Goal: Obtain resource: Obtain resource

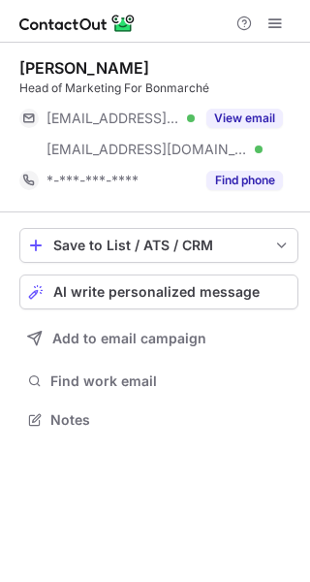
scroll to position [406, 310]
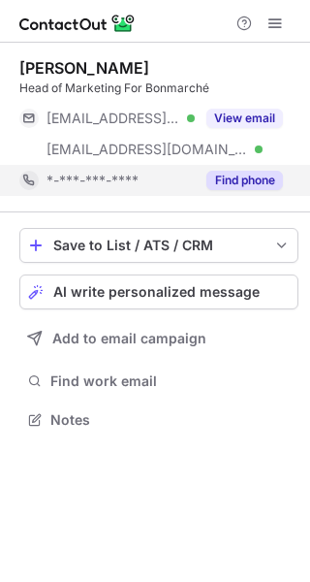
click at [237, 174] on button "Find phone" at bounding box center [245, 180] width 77 height 19
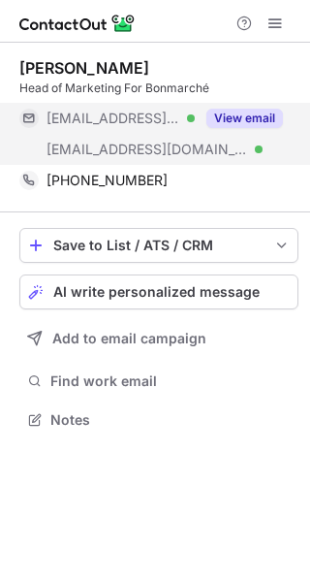
click at [272, 113] on button "View email" at bounding box center [245, 118] width 77 height 19
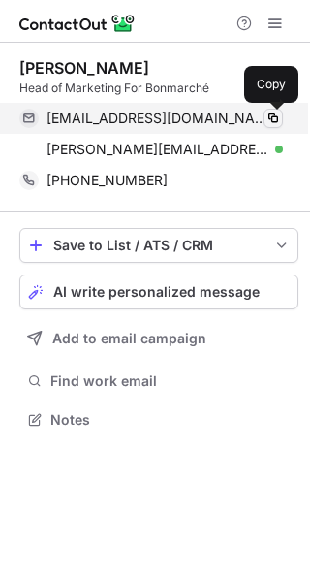
click at [275, 118] on span at bounding box center [274, 119] width 16 height 16
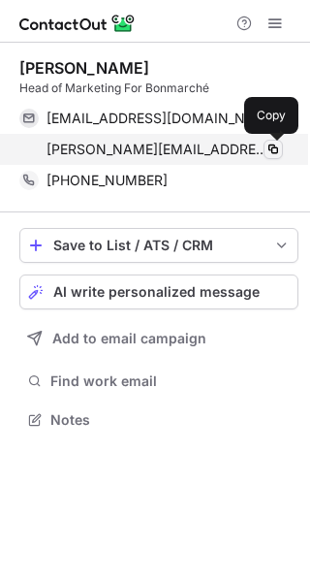
click at [277, 146] on span at bounding box center [274, 150] width 16 height 16
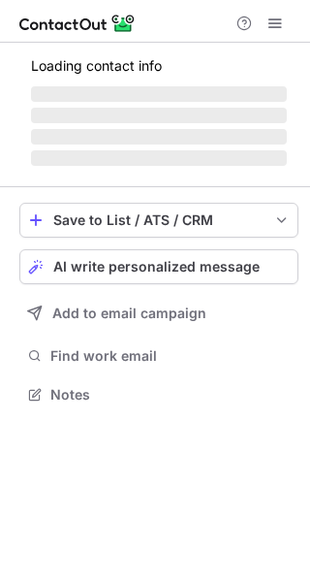
scroll to position [423, 310]
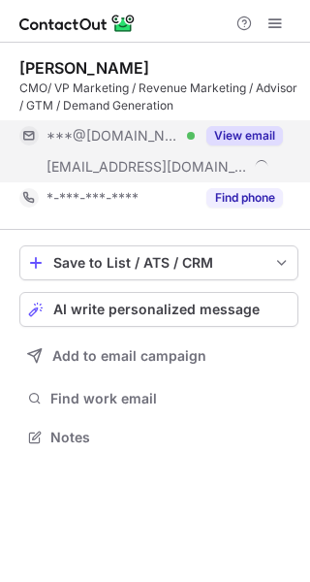
click at [261, 140] on button "View email" at bounding box center [245, 135] width 77 height 19
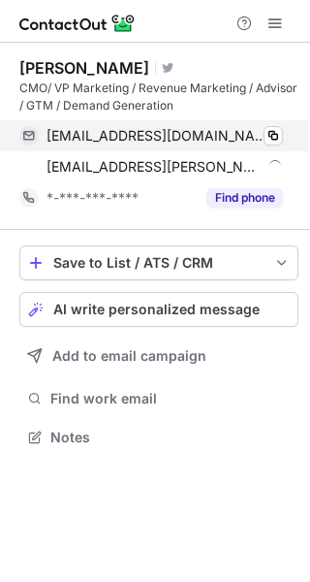
click at [261, 137] on div "tresiliancc@yahoo.co.uk Verified" at bounding box center [165, 135] width 237 height 17
click at [275, 135] on span at bounding box center [274, 136] width 16 height 16
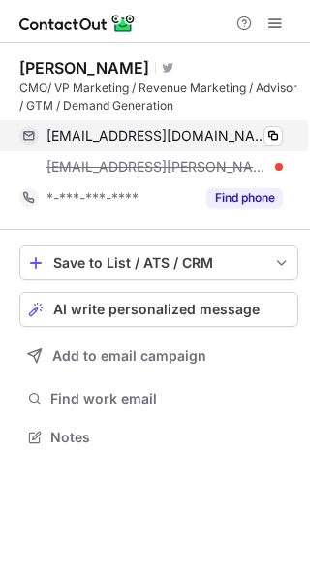
click at [283, 143] on div "tresiliancc@yahoo.co.uk Verified Copy" at bounding box center [151, 135] width 264 height 31
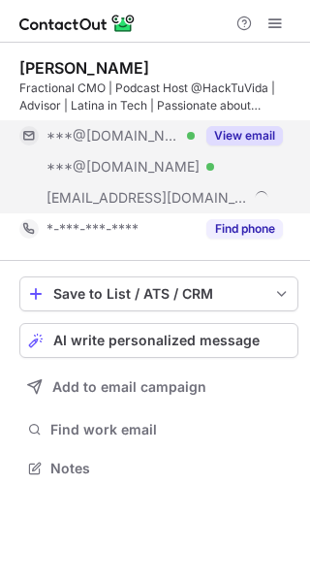
scroll to position [454, 310]
click at [247, 130] on button "View email" at bounding box center [245, 135] width 77 height 19
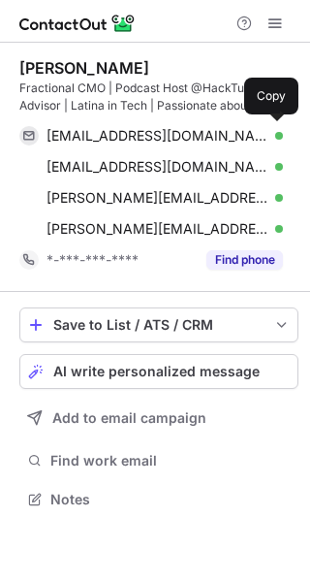
scroll to position [485, 310]
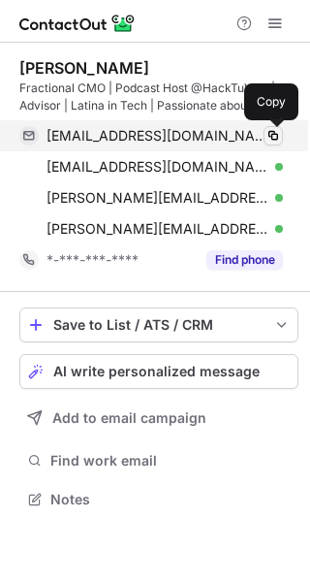
click at [267, 136] on span at bounding box center [274, 136] width 16 height 16
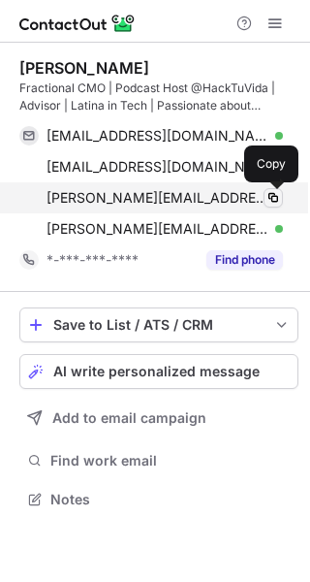
click at [273, 201] on span at bounding box center [274, 198] width 16 height 16
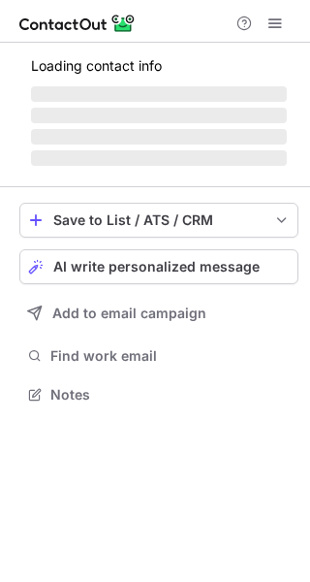
scroll to position [9, 10]
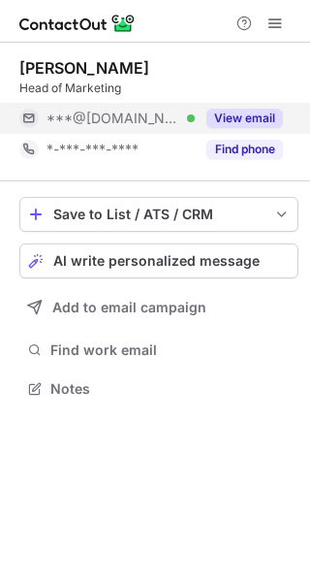
click at [222, 119] on button "View email" at bounding box center [245, 118] width 77 height 19
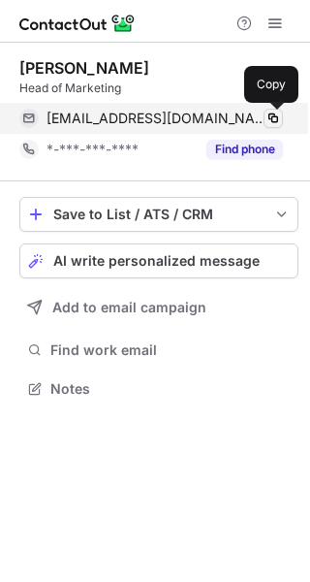
click at [266, 116] on span at bounding box center [274, 119] width 16 height 16
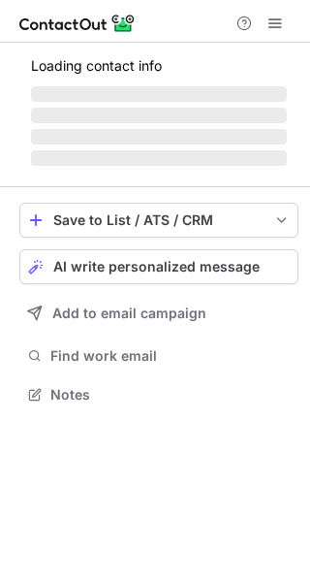
scroll to position [9, 10]
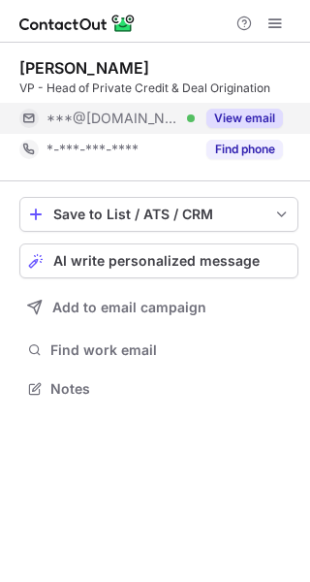
click at [241, 121] on button "View email" at bounding box center [245, 118] width 77 height 19
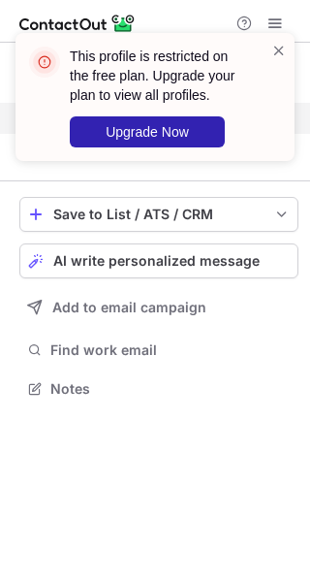
click at [269, 121] on div "This profile is restricted on the free plan. Upgrade your plan to view all prof…" at bounding box center [155, 105] width 310 height 182
click at [276, 49] on span at bounding box center [280, 50] width 16 height 19
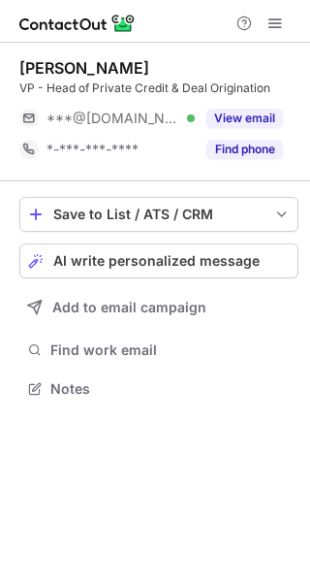
click at [273, 42] on span at bounding box center [280, 50] width 16 height 19
click at [275, 30] on div "This profile is restricted on the free plan. Upgrade your plan to view all prof…" at bounding box center [155, 33] width 310 height 39
click at [273, 21] on span at bounding box center [276, 24] width 16 height 16
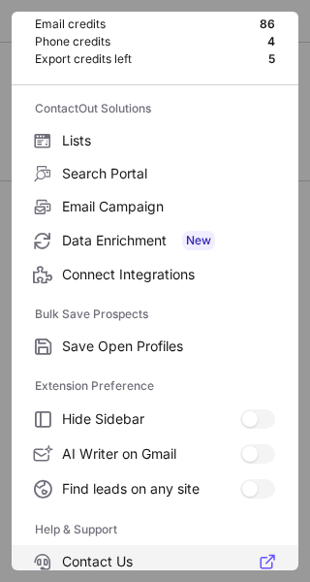
scroll to position [225, 0]
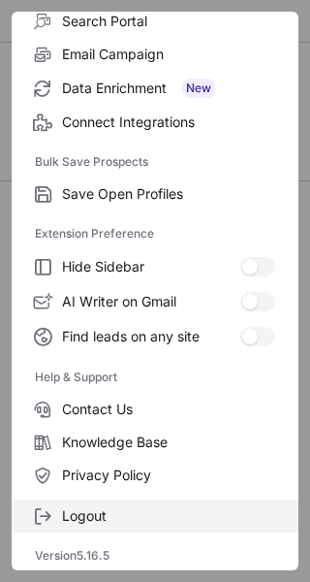
click at [134, 515] on span "Logout" at bounding box center [168, 515] width 213 height 17
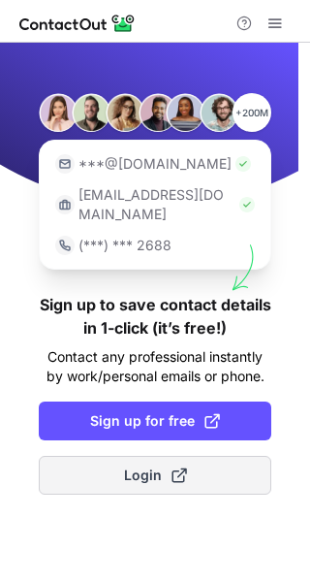
click at [138, 466] on span "Login" at bounding box center [155, 475] width 63 height 19
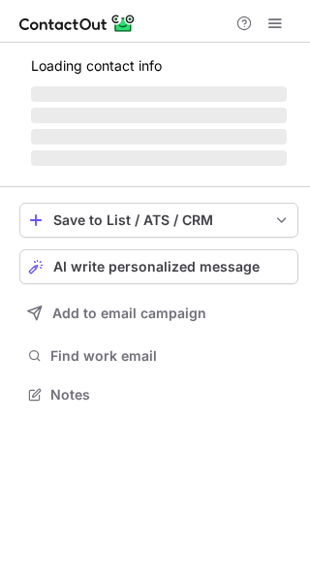
scroll to position [9, 10]
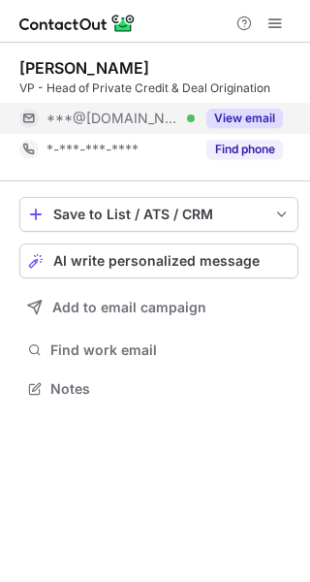
click at [241, 127] on button "View email" at bounding box center [245, 118] width 77 height 19
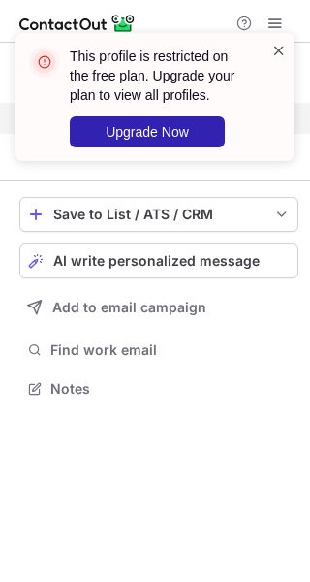
click at [286, 49] on span at bounding box center [280, 50] width 16 height 19
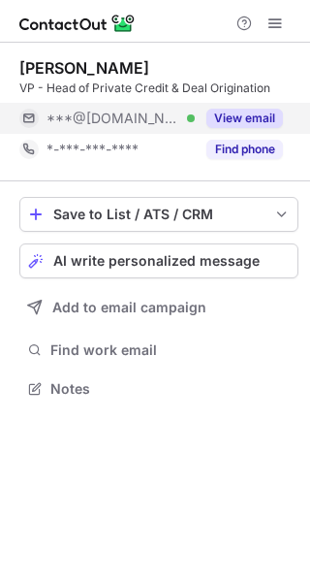
click at [275, 34] on div "This profile is restricted on the free plan. Upgrade your plan to view all prof…" at bounding box center [155, 97] width 279 height 128
click at [273, 30] on span at bounding box center [276, 24] width 16 height 16
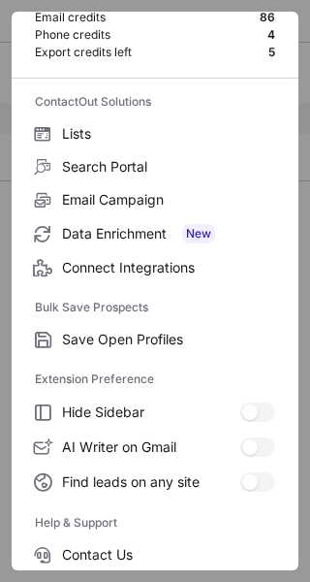
scroll to position [194, 0]
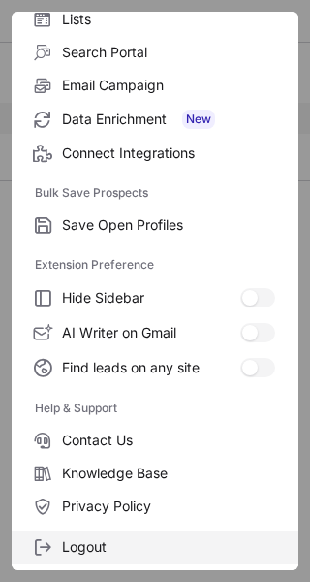
click at [127, 536] on label "Logout" at bounding box center [155, 547] width 287 height 33
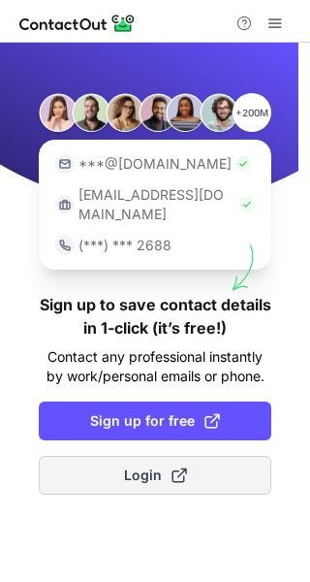
click at [124, 466] on span "Login" at bounding box center [155, 475] width 63 height 19
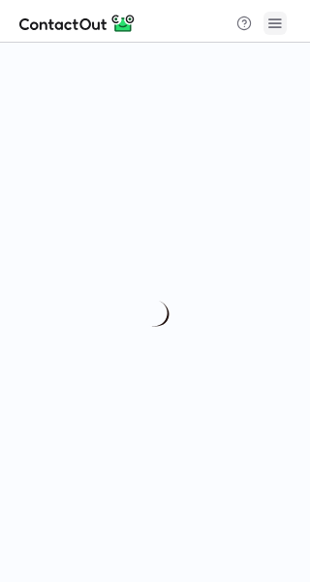
click at [286, 31] on button at bounding box center [275, 23] width 23 height 23
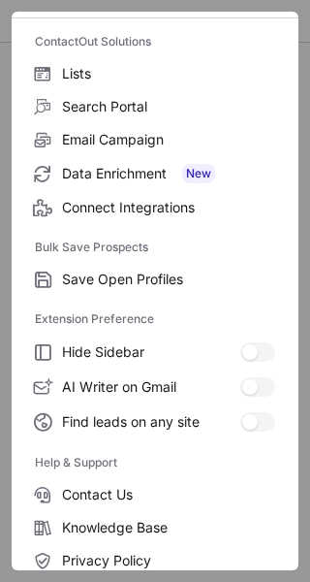
scroll to position [225, 0]
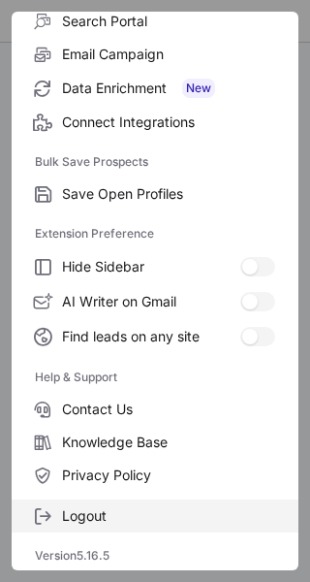
click at [129, 519] on span "Logout" at bounding box center [168, 515] width 213 height 17
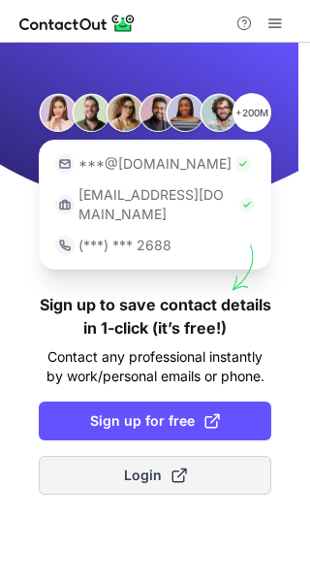
click at [162, 468] on button "Login" at bounding box center [155, 475] width 233 height 39
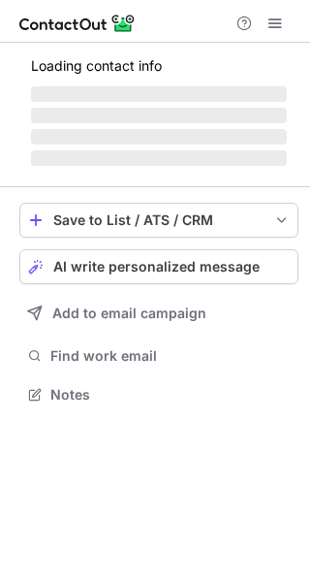
scroll to position [9, 10]
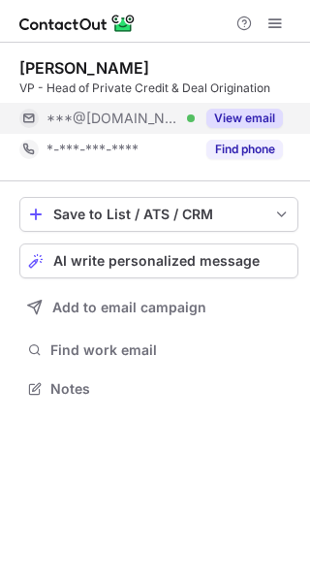
click at [233, 108] on div "View email" at bounding box center [239, 118] width 88 height 31
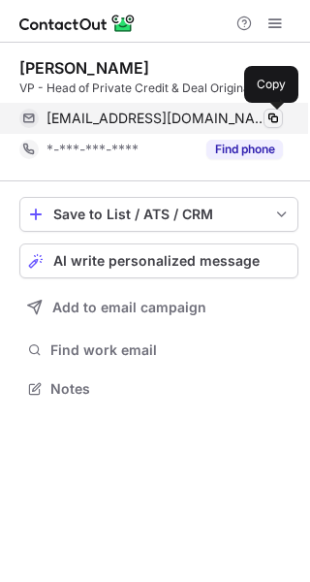
click at [280, 113] on span at bounding box center [274, 119] width 16 height 16
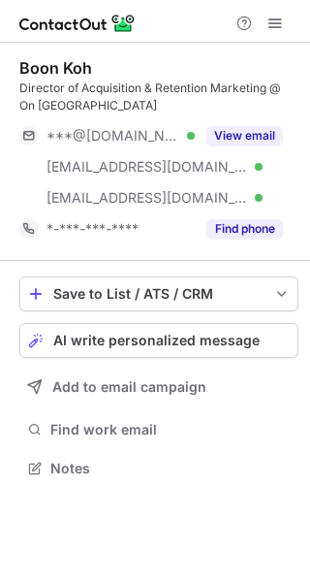
scroll to position [454, 310]
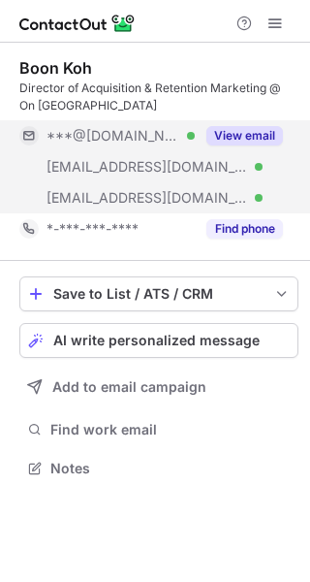
click at [229, 135] on button "View email" at bounding box center [245, 135] width 77 height 19
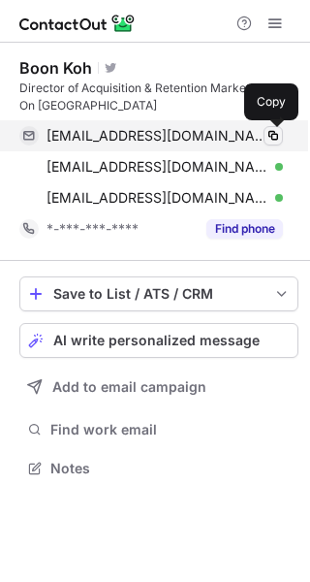
click at [274, 139] on span at bounding box center [274, 136] width 16 height 16
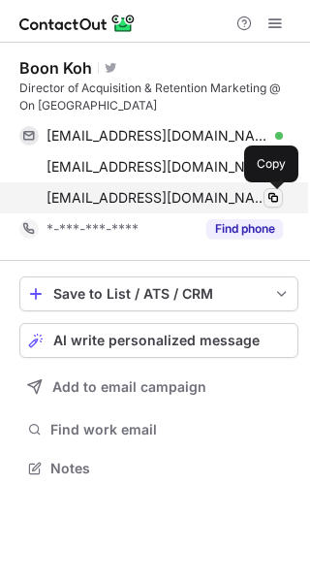
click at [269, 198] on span at bounding box center [274, 198] width 16 height 16
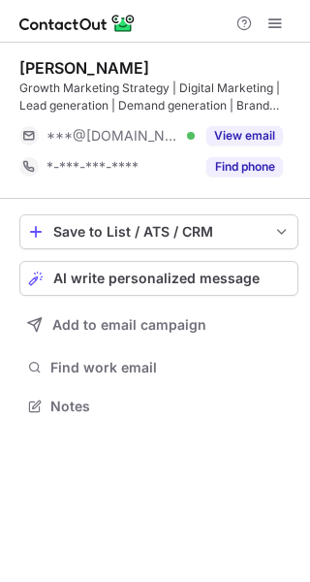
scroll to position [392, 310]
click at [244, 135] on button "View email" at bounding box center [245, 135] width 77 height 19
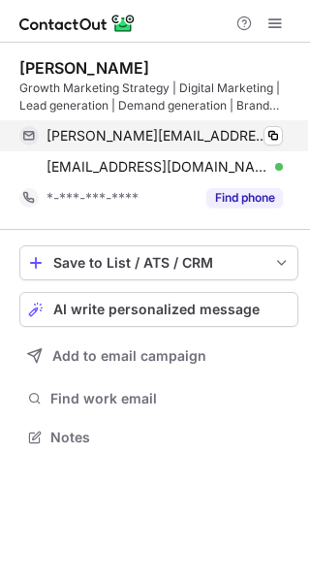
scroll to position [423, 310]
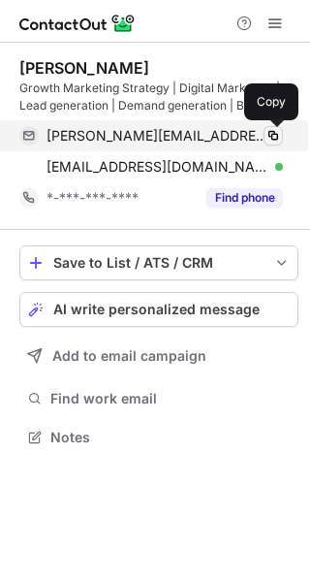
click at [276, 133] on span at bounding box center [274, 136] width 16 height 16
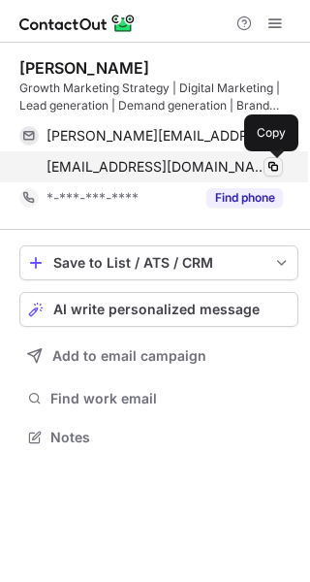
click at [269, 164] on span at bounding box center [274, 167] width 16 height 16
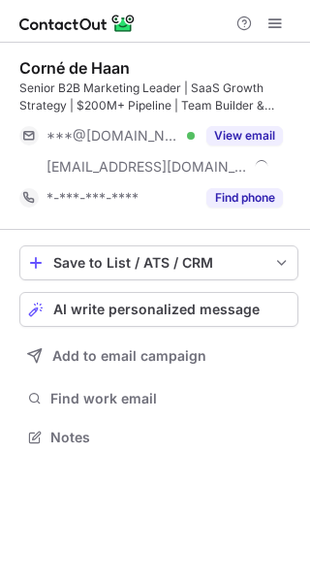
scroll to position [423, 310]
click at [247, 130] on button "View email" at bounding box center [245, 135] width 77 height 19
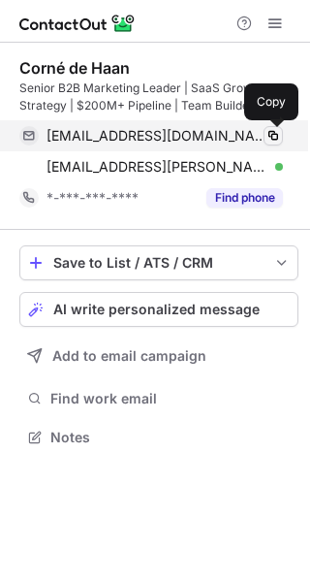
click at [275, 137] on span at bounding box center [274, 136] width 16 height 16
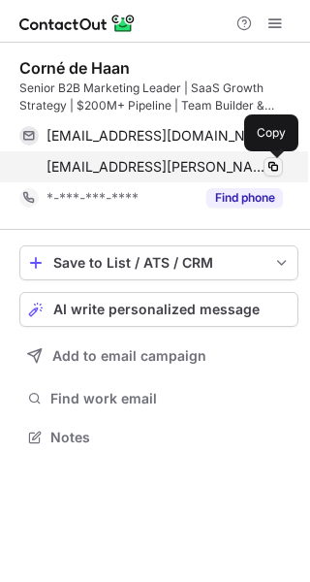
click at [280, 163] on span at bounding box center [274, 167] width 16 height 16
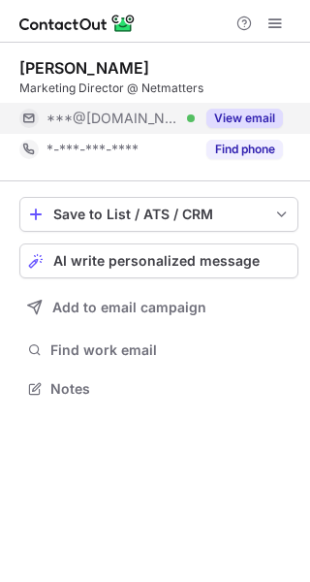
scroll to position [9, 10]
click at [224, 119] on button "View email" at bounding box center [245, 118] width 77 height 19
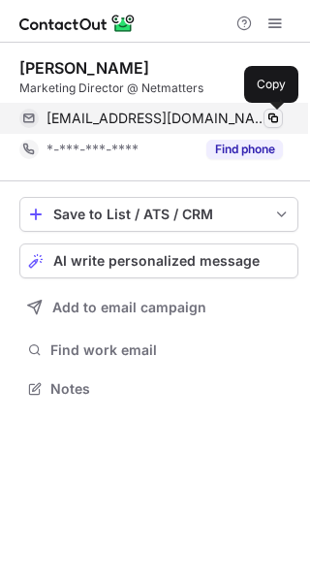
click at [270, 117] on span at bounding box center [274, 119] width 16 height 16
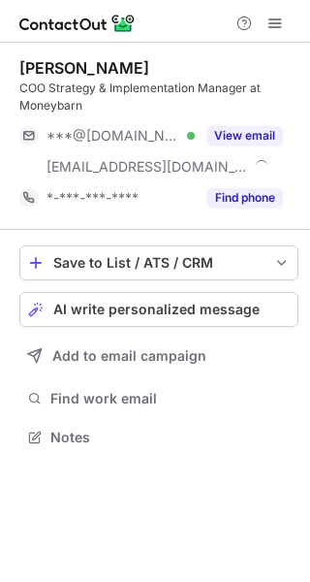
scroll to position [423, 310]
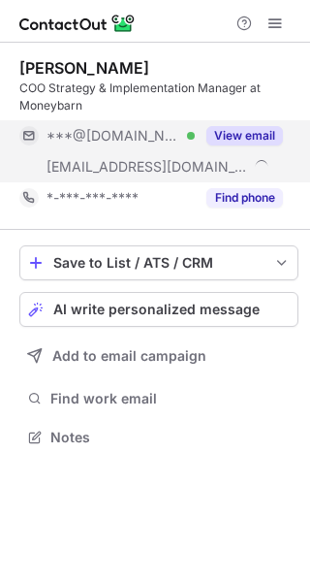
click at [243, 135] on button "View email" at bounding box center [245, 135] width 77 height 19
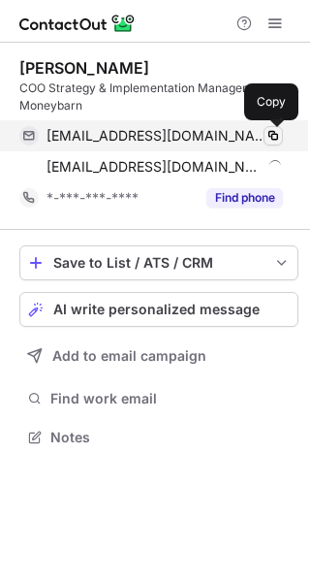
click at [271, 135] on span at bounding box center [274, 136] width 16 height 16
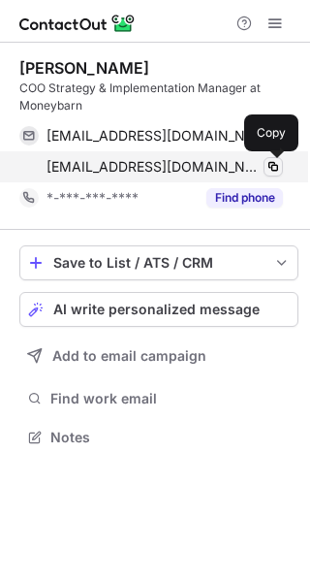
click at [277, 168] on span at bounding box center [274, 167] width 16 height 16
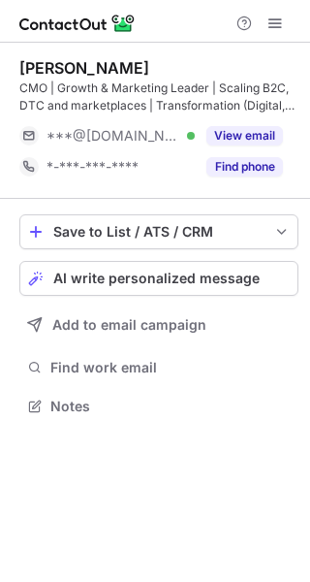
scroll to position [392, 310]
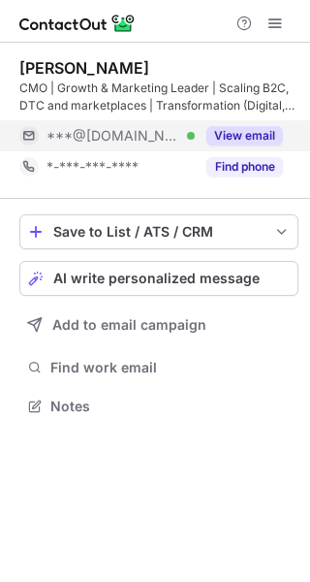
click at [254, 132] on button "View email" at bounding box center [245, 135] width 77 height 19
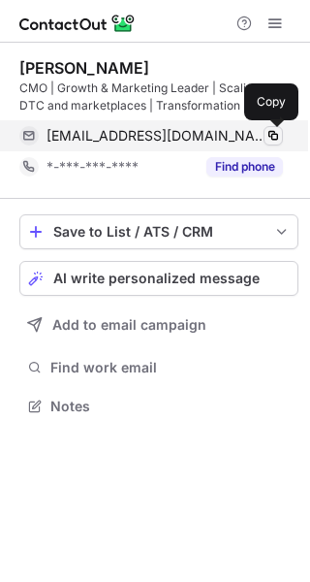
click at [276, 139] on span at bounding box center [274, 136] width 16 height 16
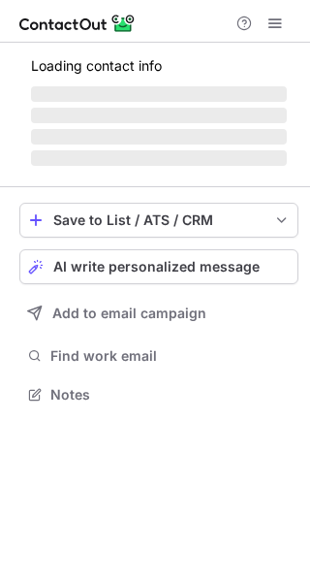
scroll to position [392, 310]
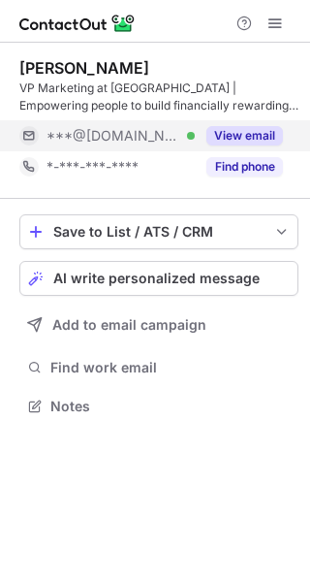
click at [265, 120] on div "View email" at bounding box center [239, 135] width 88 height 31
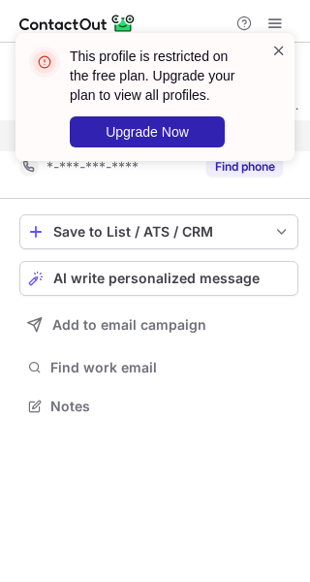
click at [280, 50] on span at bounding box center [280, 50] width 16 height 19
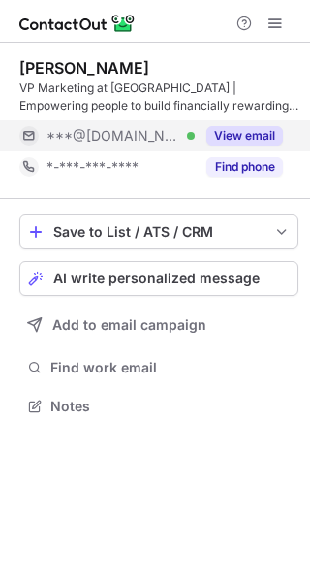
click at [270, 30] on div "This profile is restricted on the free plan. Upgrade your plan to view all prof…" at bounding box center [155, 105] width 310 height 182
click at [276, 23] on div "This profile is restricted on the free plan. Upgrade your plan to view all prof…" at bounding box center [155, 33] width 310 height 39
click at [276, 23] on span at bounding box center [276, 24] width 16 height 16
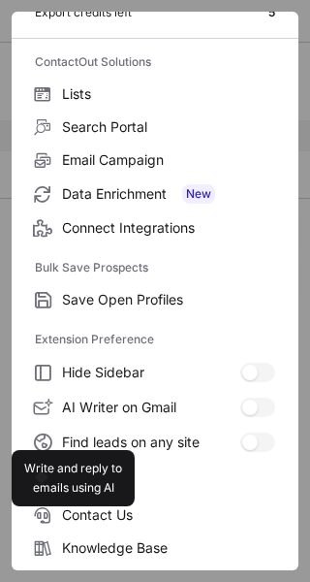
scroll to position [225, 0]
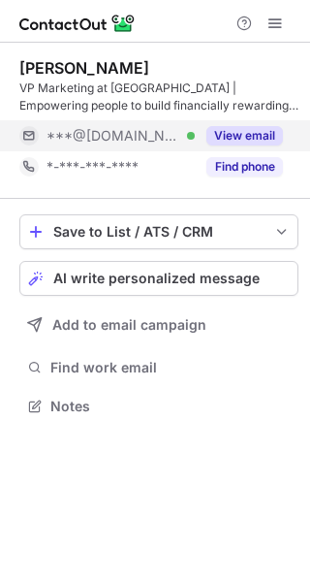
drag, startPoint x: 110, startPoint y: 496, endPoint x: 120, endPoint y: 518, distance: 24.7
click at [110, 497] on div "Shanice Daeche VP Marketing at Yonder | Empowering people to build financially …" at bounding box center [155, 312] width 310 height 539
click at [287, 38] on div at bounding box center [155, 21] width 310 height 43
click at [274, 26] on span at bounding box center [276, 24] width 16 height 16
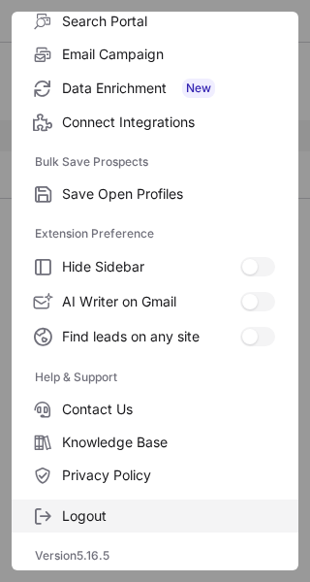
click at [112, 507] on span "Logout" at bounding box center [168, 515] width 213 height 17
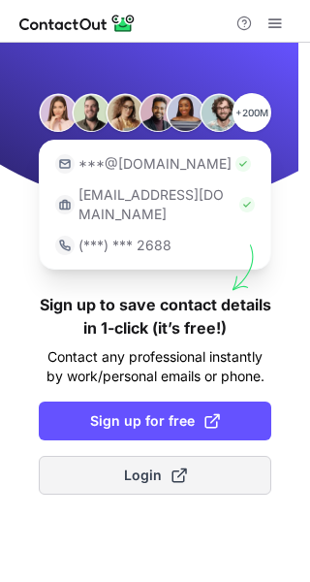
click at [115, 456] on button "Login" at bounding box center [155, 475] width 233 height 39
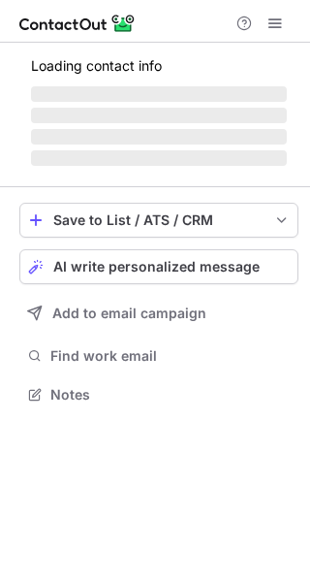
scroll to position [392, 310]
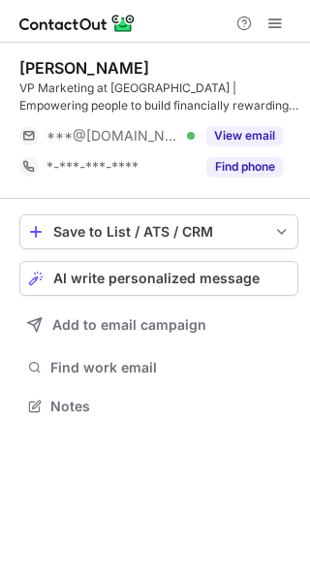
click at [244, 131] on button "View email" at bounding box center [245, 135] width 77 height 19
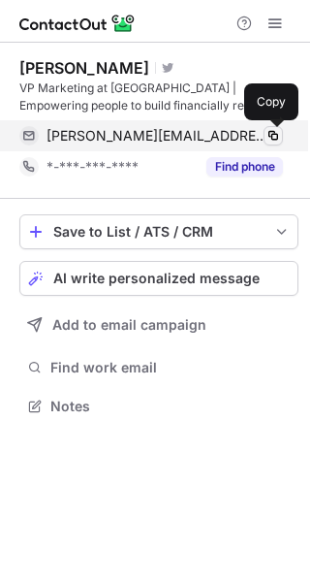
click at [277, 133] on span at bounding box center [274, 136] width 16 height 16
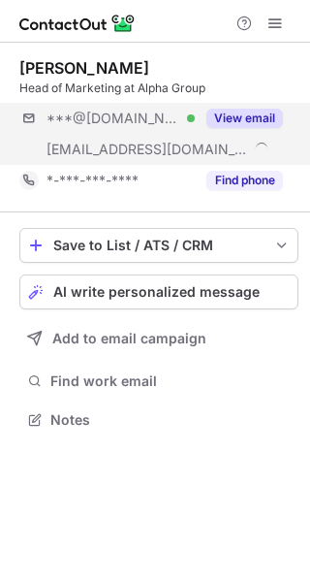
scroll to position [406, 310]
click at [257, 112] on button "View email" at bounding box center [245, 118] width 77 height 19
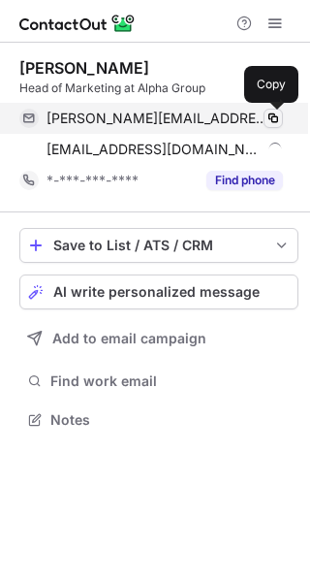
click at [271, 123] on span at bounding box center [274, 119] width 16 height 16
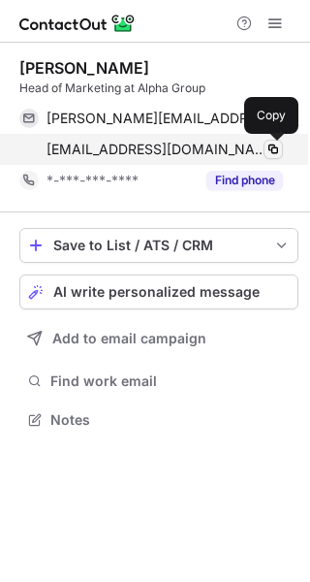
click at [271, 152] on span at bounding box center [274, 150] width 16 height 16
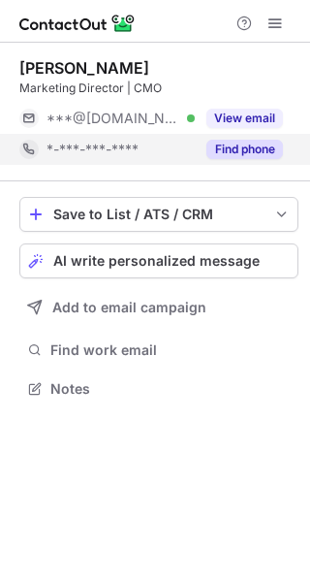
scroll to position [9, 10]
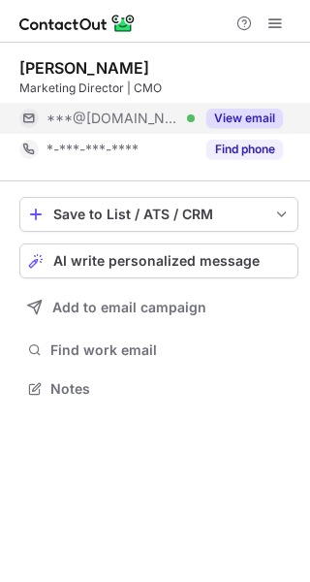
click at [247, 129] on div "View email" at bounding box center [239, 118] width 88 height 31
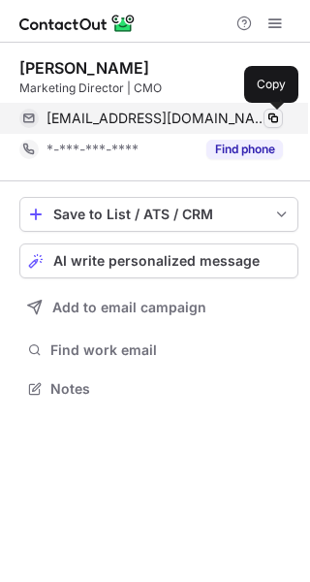
click at [274, 122] on span at bounding box center [274, 119] width 16 height 16
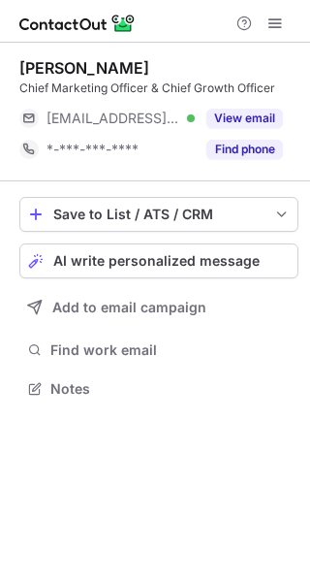
scroll to position [9, 10]
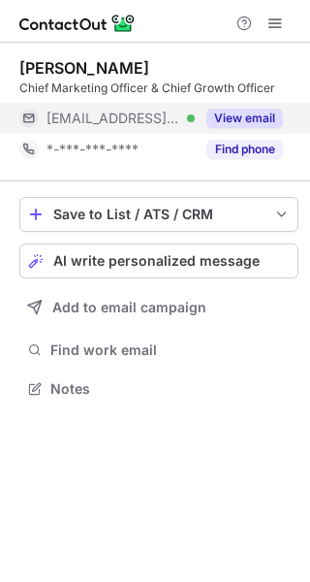
click at [238, 120] on button "View email" at bounding box center [245, 118] width 77 height 19
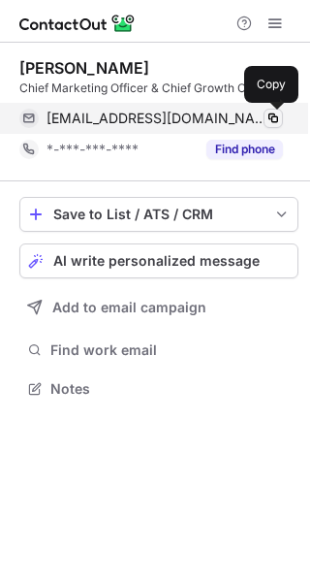
click at [276, 119] on span at bounding box center [274, 119] width 16 height 16
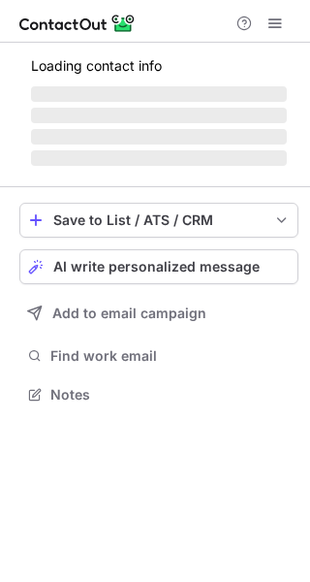
scroll to position [9, 10]
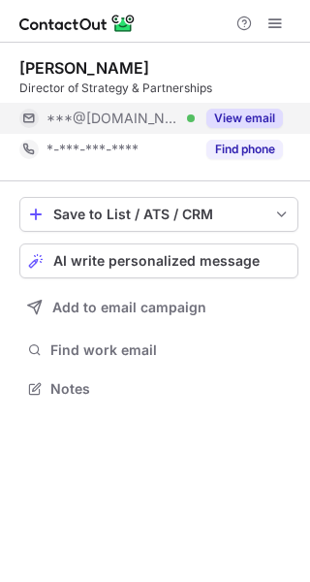
click at [240, 112] on button "View email" at bounding box center [245, 118] width 77 height 19
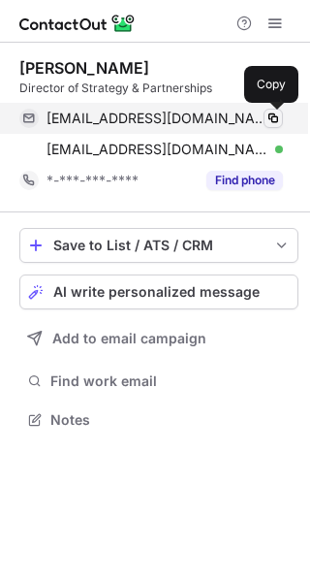
scroll to position [406, 310]
click at [266, 117] on span at bounding box center [274, 119] width 16 height 16
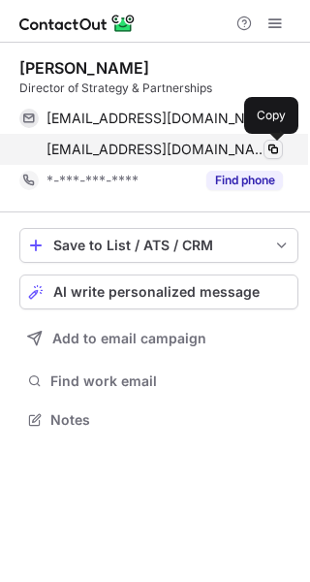
click at [273, 146] on span at bounding box center [274, 150] width 16 height 16
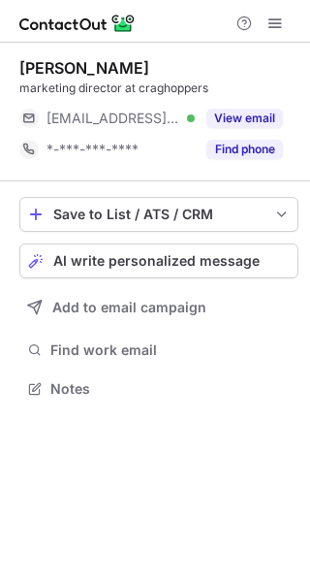
scroll to position [9, 10]
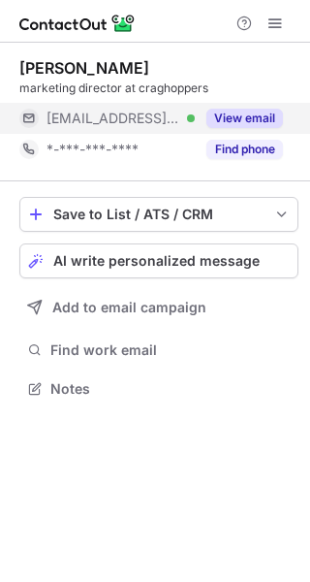
click at [247, 123] on button "View email" at bounding box center [245, 118] width 77 height 19
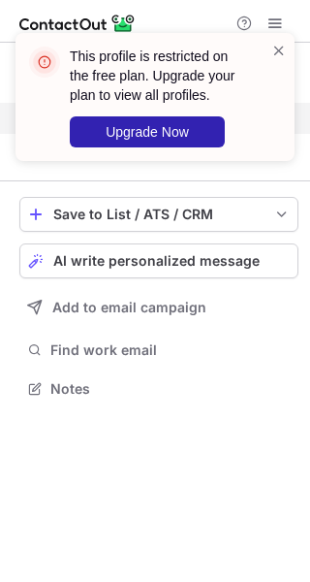
click at [270, 119] on div "This profile is restricted on the free plan. Upgrade your plan to view all prof…" at bounding box center [155, 105] width 310 height 182
click at [275, 57] on span at bounding box center [280, 50] width 16 height 19
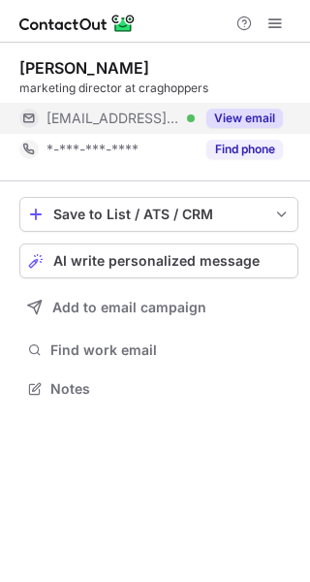
click at [269, 43] on div "This profile is restricted on the free plan. Upgrade your plan to view all prof…" at bounding box center [147, 97] width 248 height 113
click at [269, 33] on div "This profile is restricted on the free plan. Upgrade your plan to view all prof…" at bounding box center [155, 97] width 279 height 128
click at [278, 24] on span at bounding box center [276, 24] width 16 height 16
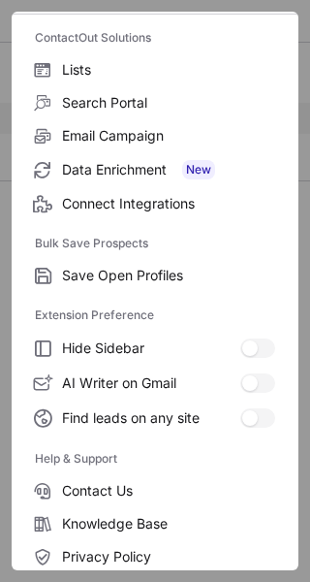
scroll to position [225, 0]
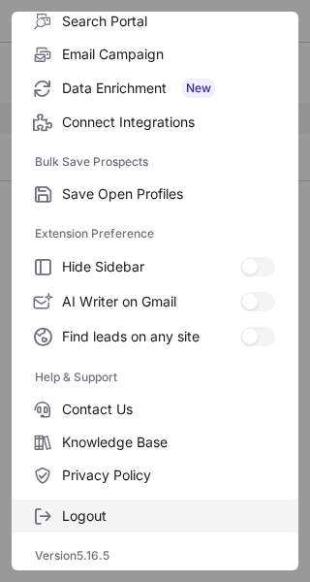
click at [97, 516] on span "Logout" at bounding box center [168, 515] width 213 height 17
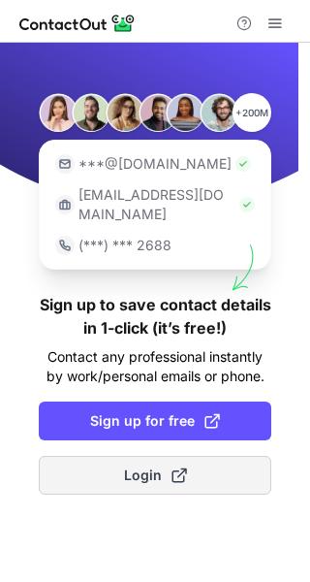
click at [187, 462] on button "Login" at bounding box center [155, 475] width 233 height 39
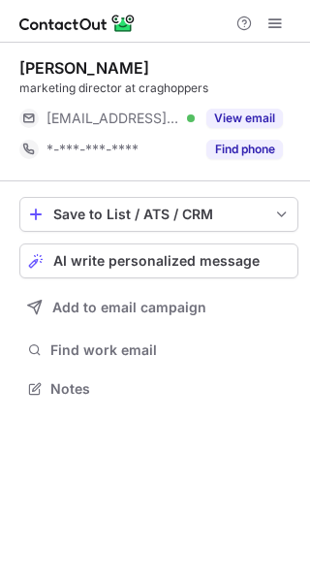
scroll to position [9, 10]
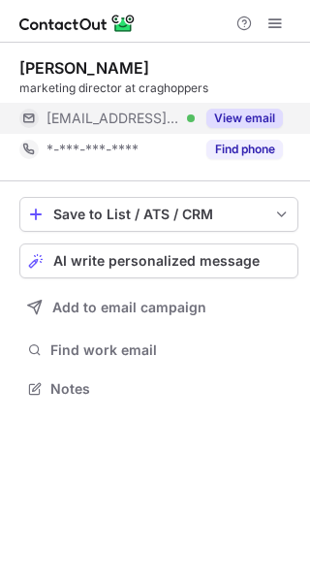
click at [255, 115] on button "View email" at bounding box center [245, 118] width 77 height 19
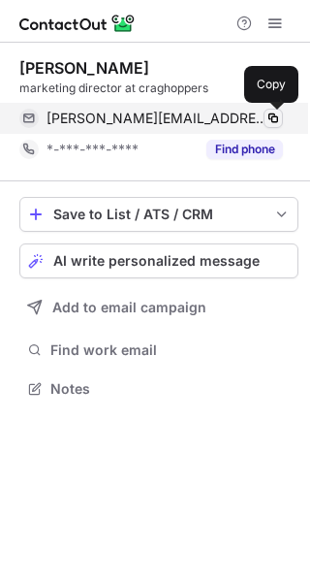
click at [272, 116] on span at bounding box center [274, 119] width 16 height 16
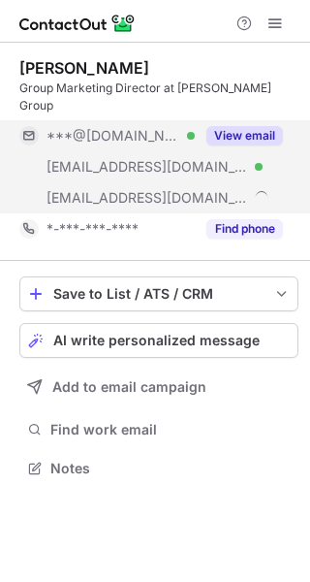
scroll to position [437, 310]
click at [227, 126] on button "View email" at bounding box center [245, 135] width 77 height 19
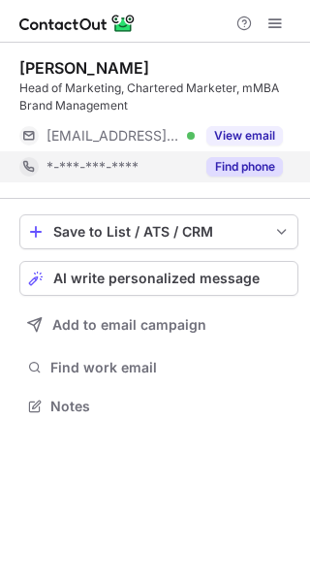
scroll to position [392, 310]
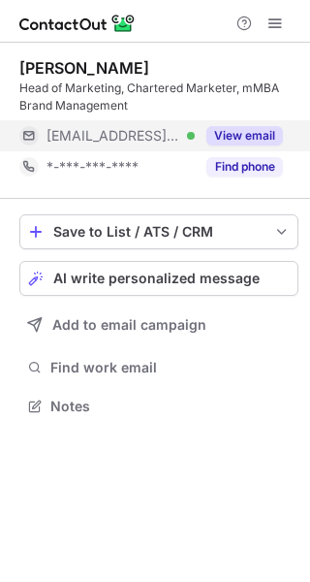
click at [247, 150] on div "View email" at bounding box center [239, 135] width 88 height 31
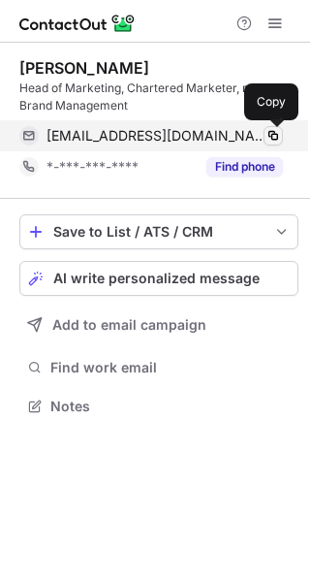
click at [270, 133] on span at bounding box center [274, 136] width 16 height 16
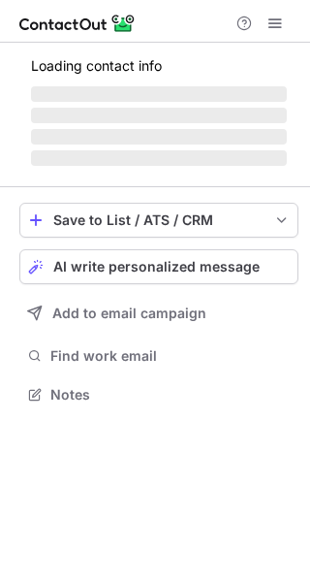
scroll to position [9, 10]
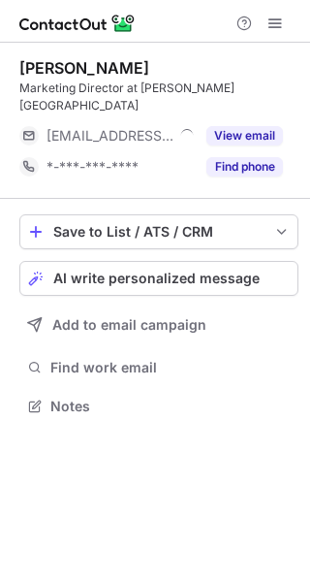
click at [241, 126] on button "View email" at bounding box center [245, 135] width 77 height 19
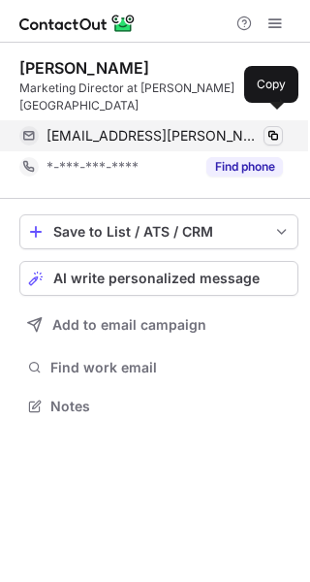
click at [264, 126] on button at bounding box center [273, 135] width 19 height 19
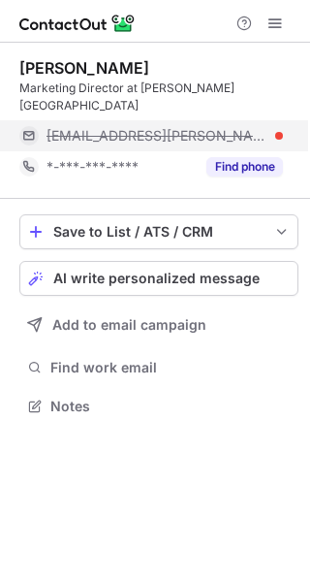
click at [146, 127] on span "mark.o@hackett.com" at bounding box center [158, 135] width 222 height 17
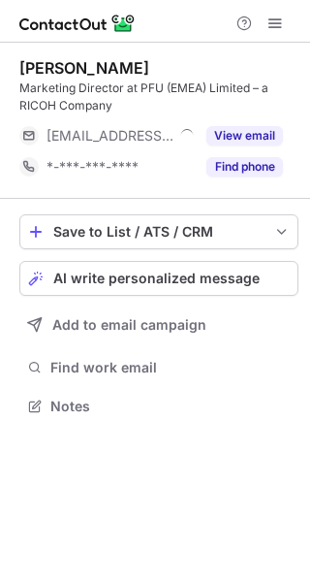
scroll to position [392, 310]
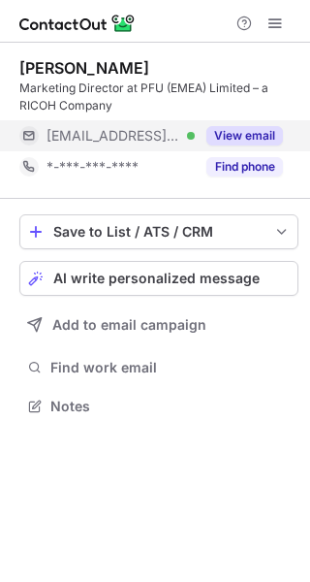
click at [249, 125] on div "View email" at bounding box center [239, 135] width 88 height 31
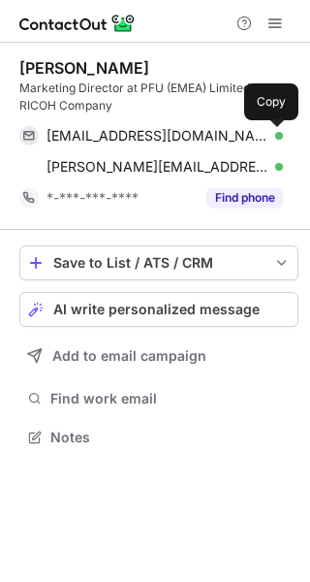
scroll to position [423, 310]
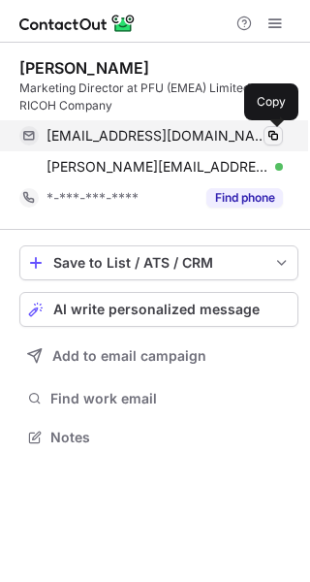
click at [272, 131] on span at bounding box center [274, 136] width 16 height 16
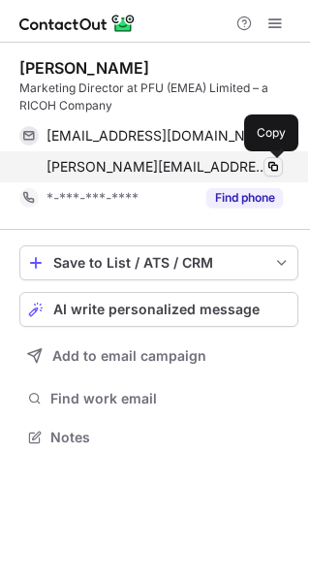
click at [275, 170] on span at bounding box center [274, 167] width 16 height 16
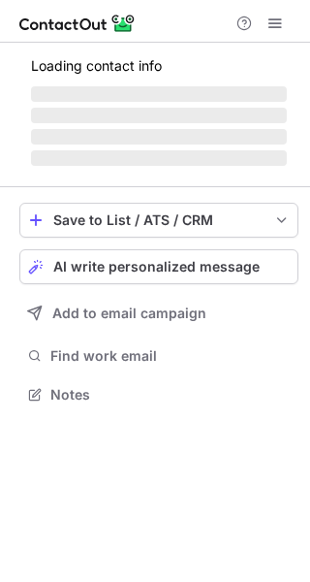
scroll to position [423, 310]
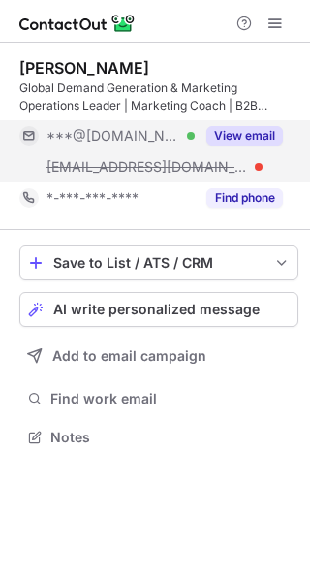
click at [244, 132] on button "View email" at bounding box center [245, 135] width 77 height 19
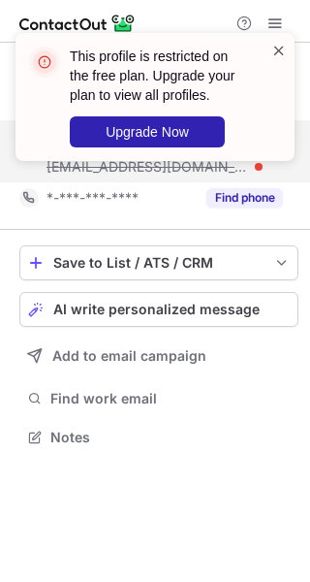
click at [276, 48] on span at bounding box center [280, 50] width 16 height 19
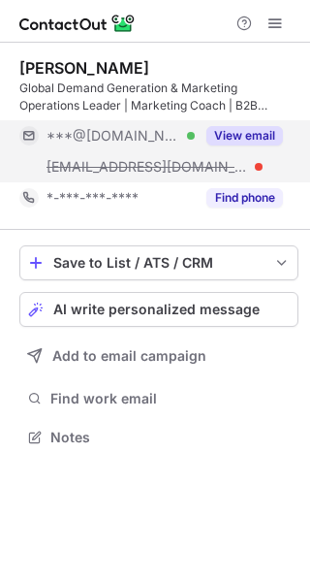
click at [267, 14] on div "This profile is restricted on the free plan. Upgrade your plan to view all prof…" at bounding box center [155, 105] width 310 height 182
click at [274, 30] on div "This profile is restricted on the free plan. Upgrade your plan to view all prof…" at bounding box center [155, 33] width 310 height 39
click at [274, 30] on span at bounding box center [276, 24] width 16 height 16
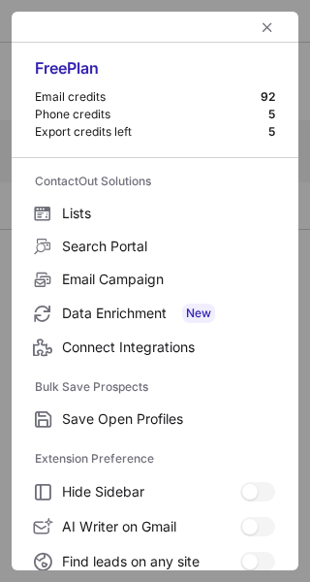
click at [274, 27] on div at bounding box center [155, 27] width 287 height 31
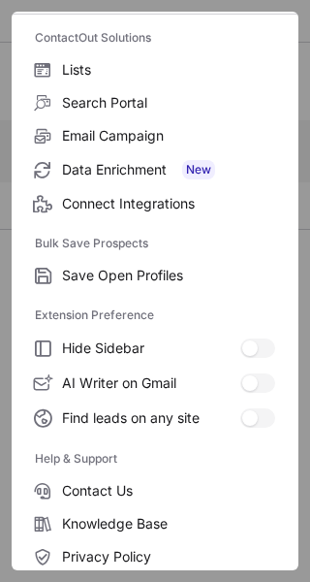
scroll to position [225, 0]
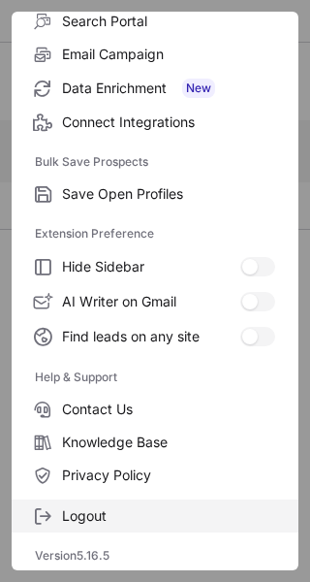
click at [90, 507] on span "Logout" at bounding box center [168, 515] width 213 height 17
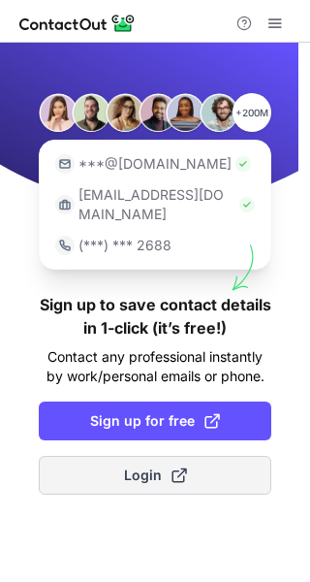
click at [120, 456] on button "Login" at bounding box center [155, 475] width 233 height 39
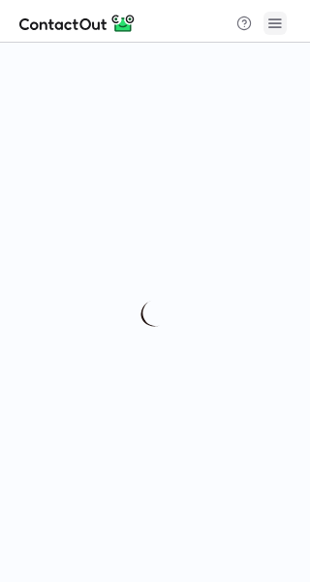
click at [271, 18] on span at bounding box center [276, 24] width 16 height 16
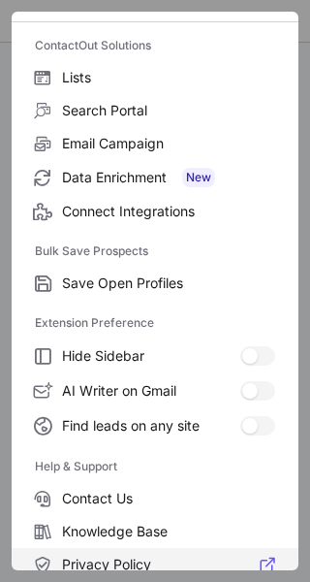
scroll to position [225, 0]
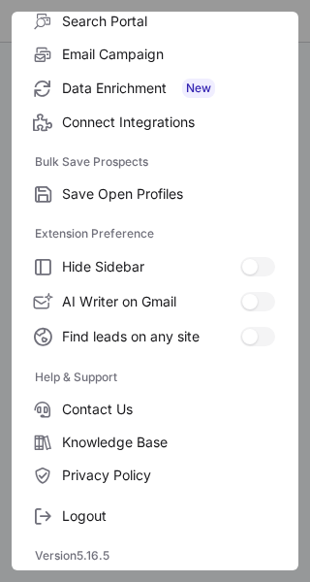
click at [97, 494] on div "Logout" at bounding box center [155, 512] width 287 height 41
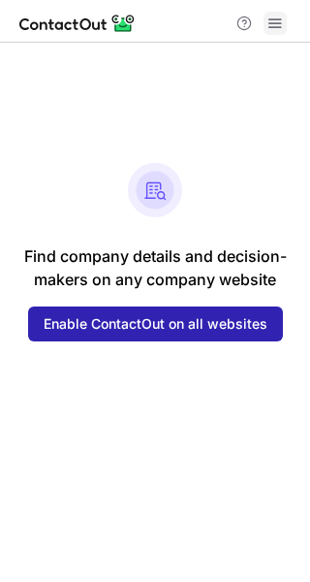
click at [274, 26] on span at bounding box center [276, 24] width 16 height 16
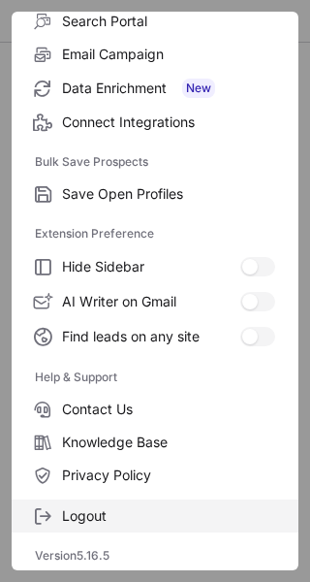
click at [101, 531] on label "Logout" at bounding box center [155, 516] width 287 height 33
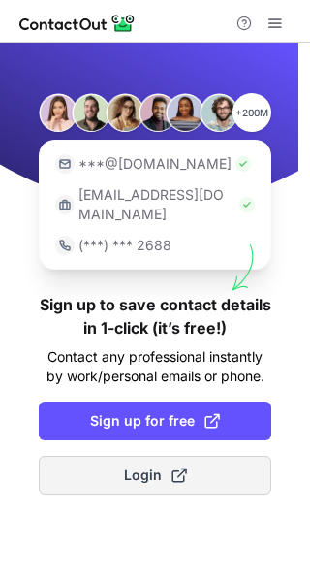
click at [128, 466] on span "Login" at bounding box center [155, 475] width 63 height 19
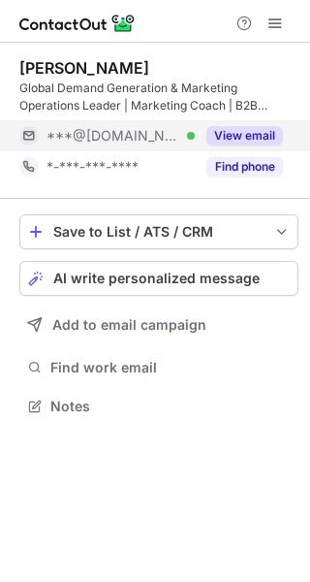
scroll to position [392, 310]
click at [253, 122] on div "View email" at bounding box center [239, 135] width 88 height 31
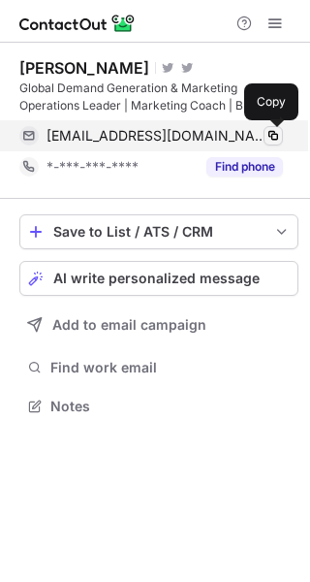
click at [270, 140] on span at bounding box center [274, 136] width 16 height 16
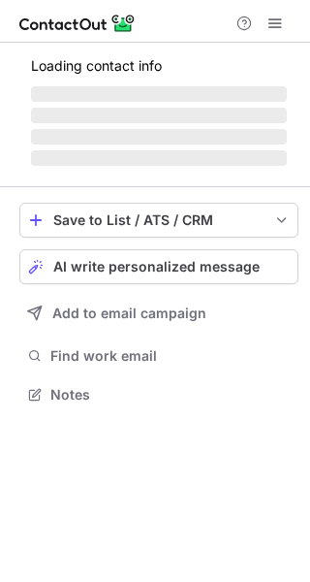
scroll to position [406, 310]
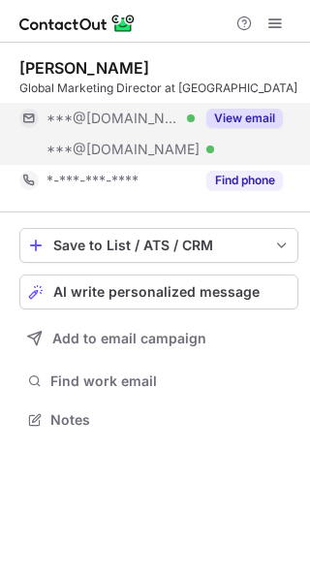
click at [254, 116] on button "View email" at bounding box center [245, 118] width 77 height 19
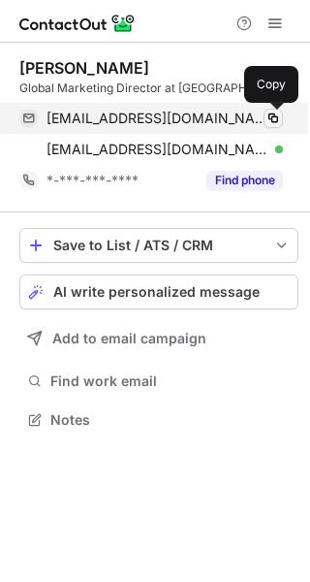
click at [271, 118] on span at bounding box center [274, 119] width 16 height 16
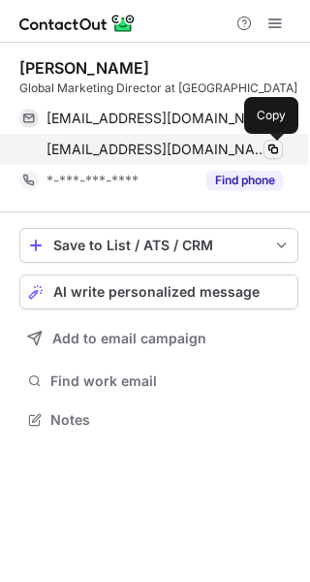
click at [275, 158] on button at bounding box center [273, 149] width 19 height 19
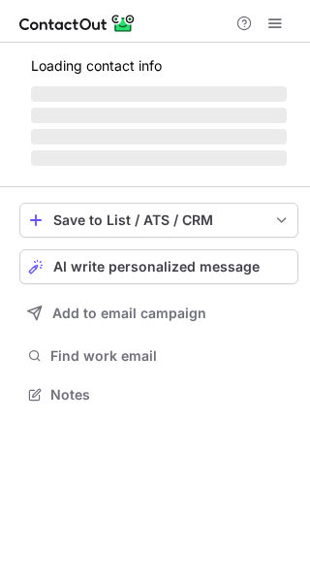
scroll to position [392, 310]
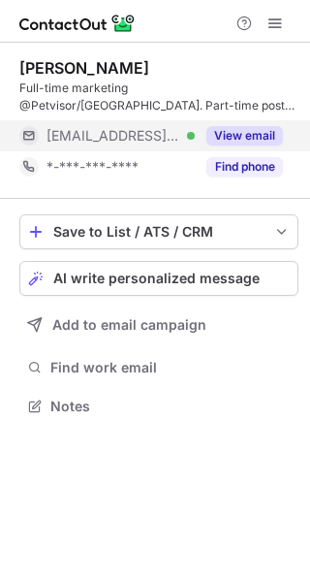
click at [242, 139] on button "View email" at bounding box center [245, 135] width 77 height 19
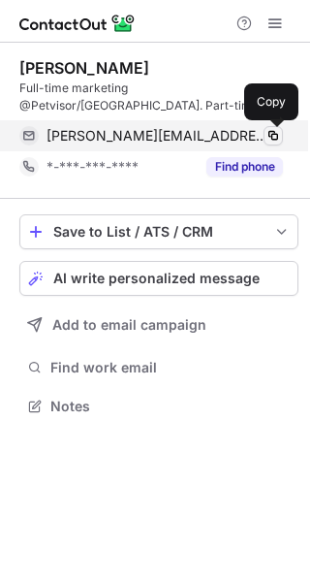
click at [276, 133] on span at bounding box center [274, 136] width 16 height 16
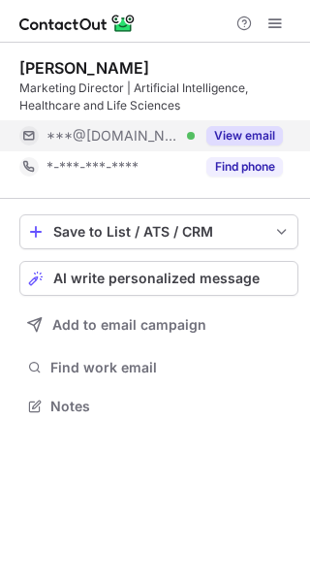
scroll to position [392, 310]
click at [264, 131] on button "View email" at bounding box center [245, 135] width 77 height 19
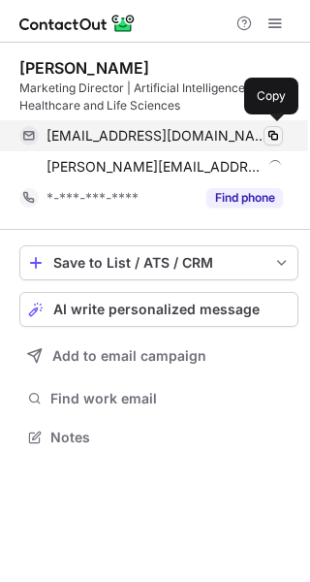
scroll to position [423, 310]
click at [273, 135] on span at bounding box center [274, 136] width 16 height 16
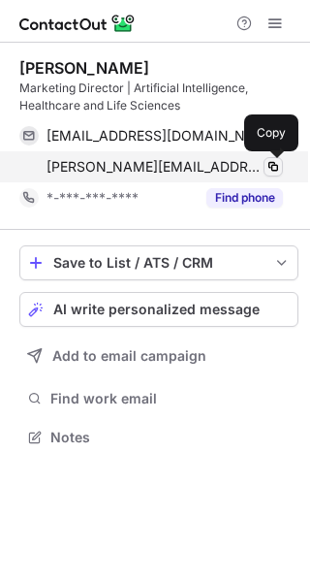
click at [274, 166] on span at bounding box center [274, 167] width 16 height 16
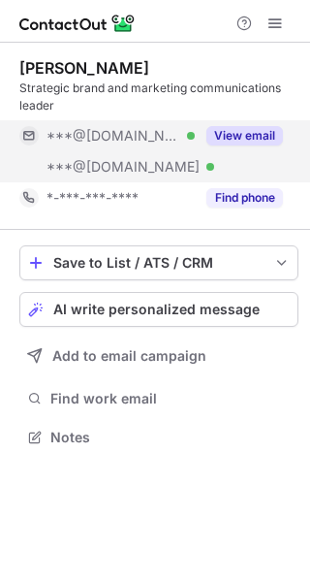
scroll to position [423, 310]
click at [234, 127] on button "View email" at bounding box center [245, 135] width 77 height 19
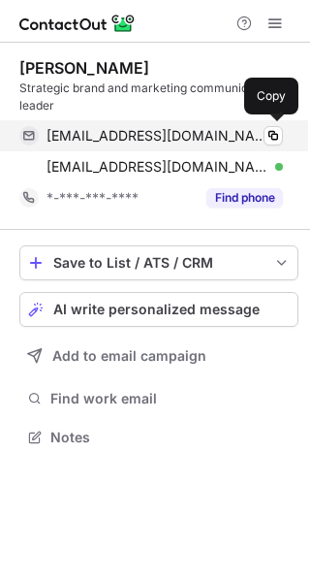
click at [280, 146] on div "[EMAIL_ADDRESS][DOMAIN_NAME] Verified Copy" at bounding box center [151, 135] width 264 height 31
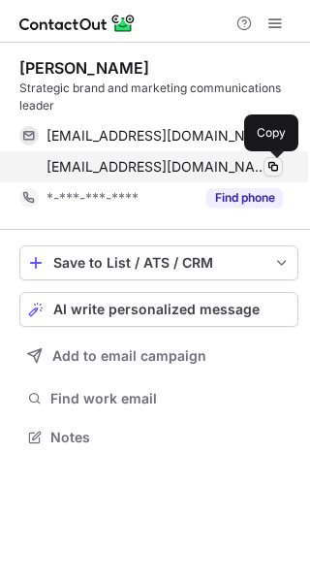
click at [279, 170] on span at bounding box center [274, 167] width 16 height 16
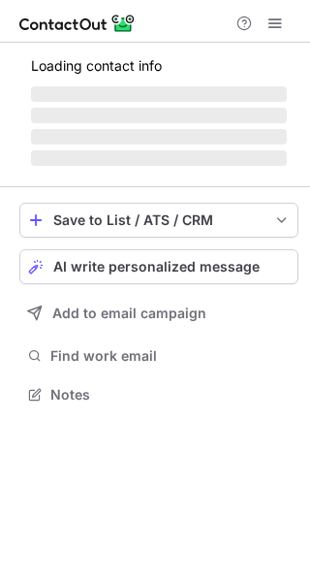
scroll to position [423, 310]
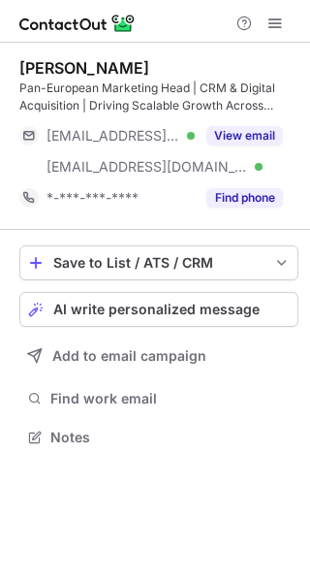
click at [242, 141] on button "View email" at bounding box center [245, 135] width 77 height 19
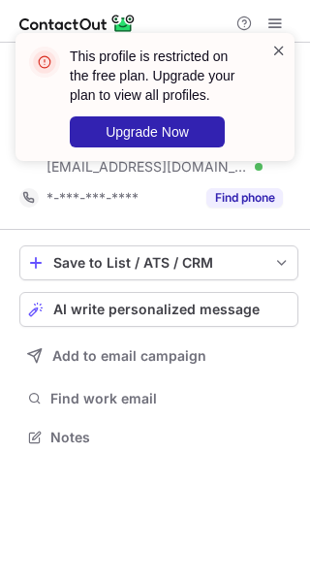
click at [280, 53] on span at bounding box center [280, 50] width 16 height 19
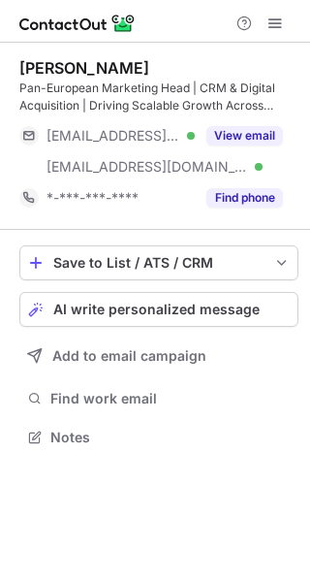
click at [276, 48] on span at bounding box center [280, 50] width 16 height 19
click at [272, 23] on div "This profile is restricted on the free plan. Upgrade your plan to view all prof…" at bounding box center [155, 105] width 310 height 182
click at [272, 25] on span at bounding box center [276, 24] width 16 height 16
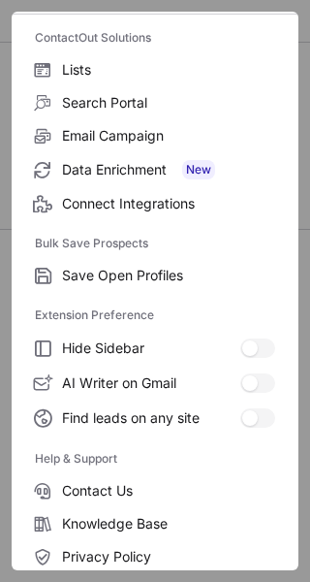
scroll to position [225, 0]
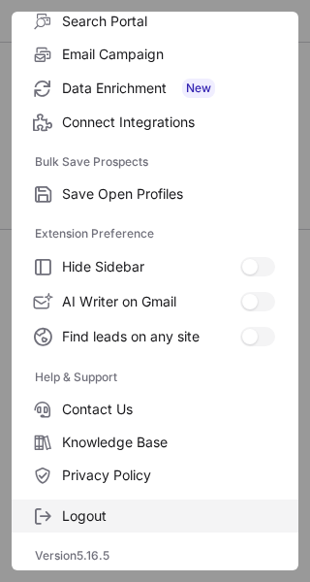
click at [75, 516] on span "Logout" at bounding box center [168, 515] width 213 height 17
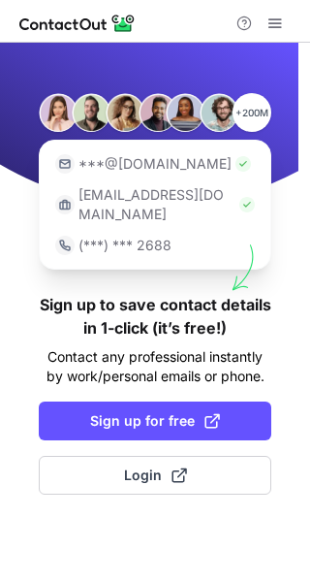
click at [86, 485] on div "+200M ***@[DOMAIN_NAME] [EMAIL_ADDRESS][DOMAIN_NAME] (***) *** 2688 Sign up to …" at bounding box center [155, 312] width 310 height 539
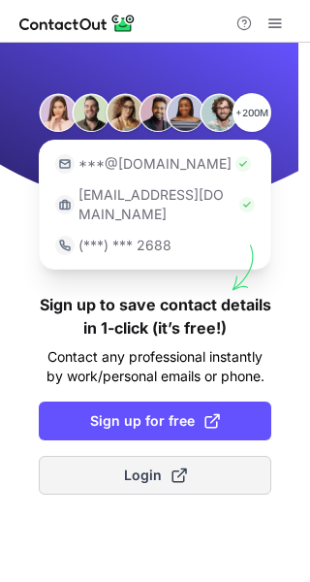
click at [83, 456] on button "Login" at bounding box center [155, 475] width 233 height 39
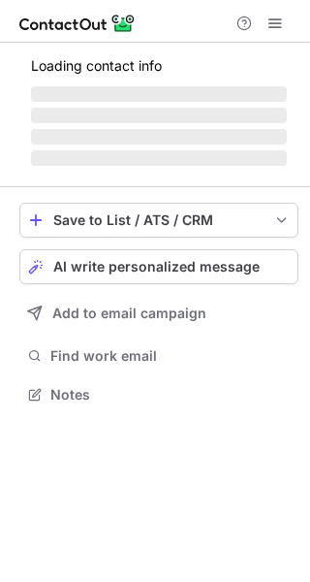
scroll to position [423, 310]
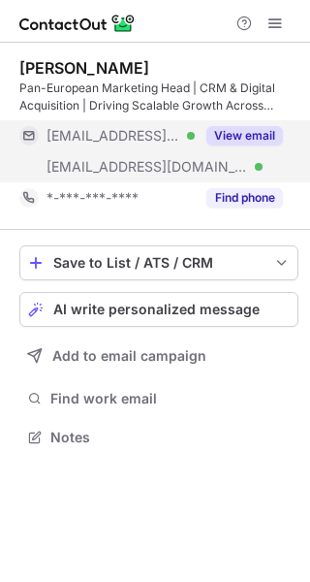
click at [239, 138] on button "View email" at bounding box center [245, 135] width 77 height 19
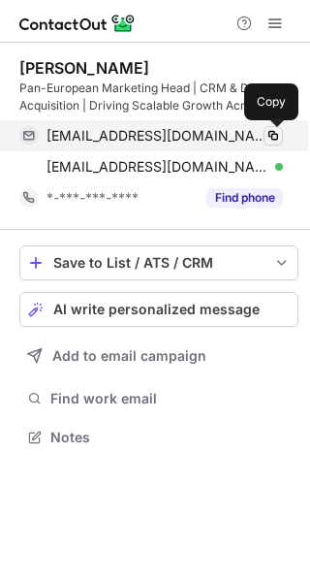
click at [266, 143] on span at bounding box center [274, 136] width 16 height 16
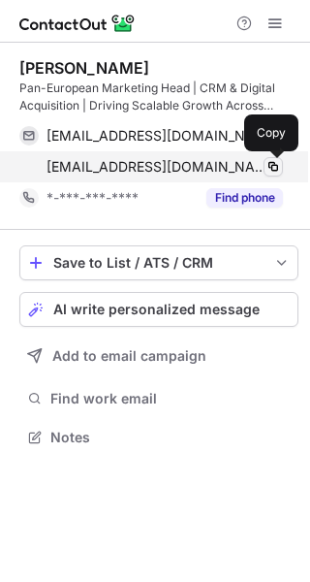
click at [276, 170] on span at bounding box center [274, 167] width 16 height 16
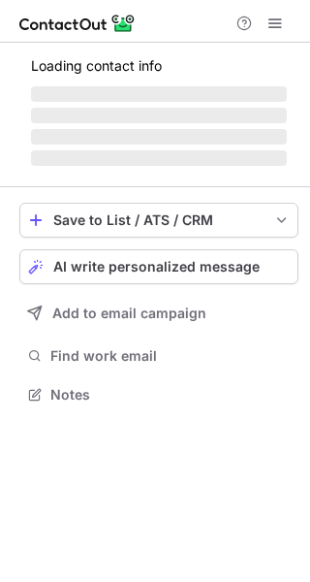
scroll to position [423, 310]
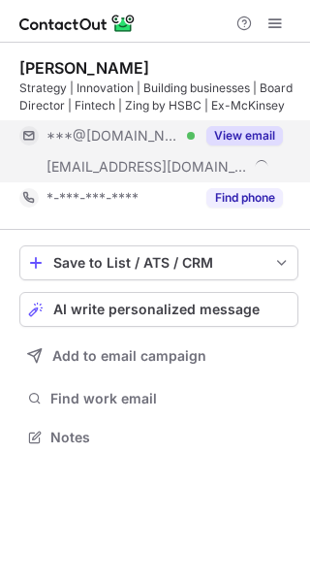
click at [239, 124] on div "View email" at bounding box center [239, 135] width 88 height 31
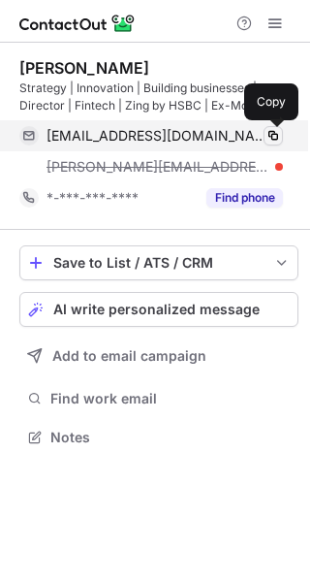
click at [272, 132] on span at bounding box center [274, 136] width 16 height 16
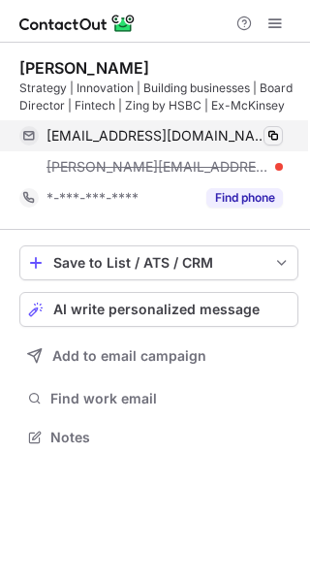
click at [275, 133] on span at bounding box center [274, 136] width 16 height 16
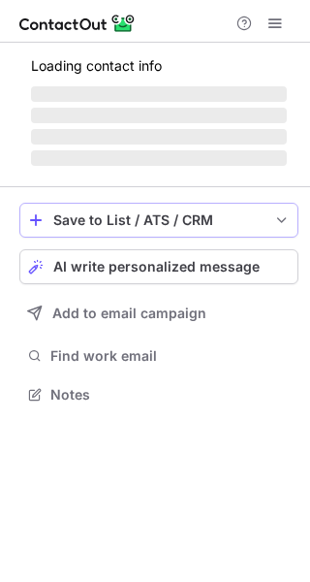
scroll to position [406, 310]
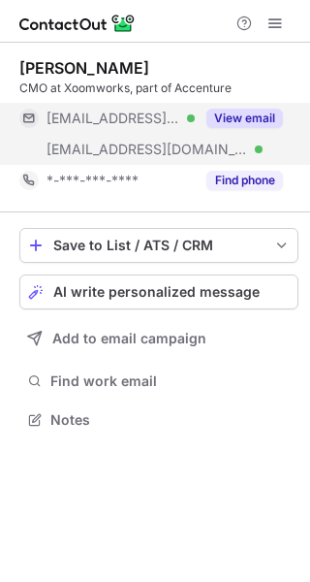
click at [262, 120] on button "View email" at bounding box center [245, 118] width 77 height 19
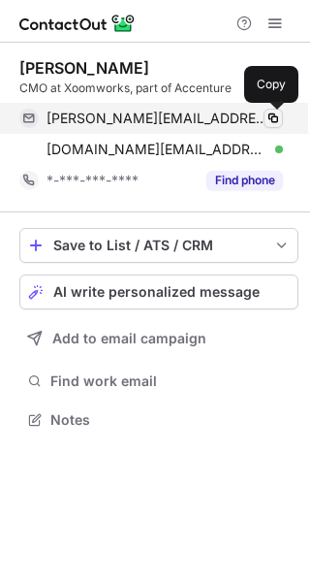
click at [273, 123] on span at bounding box center [274, 119] width 16 height 16
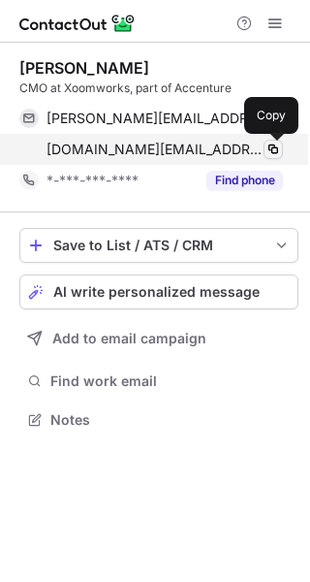
click at [275, 158] on button at bounding box center [273, 149] width 19 height 19
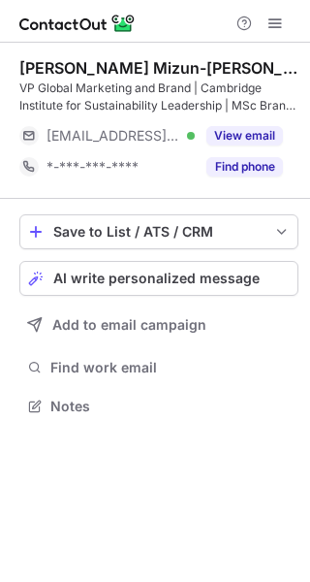
scroll to position [392, 310]
click at [254, 114] on div "Erika Mizun-Moller VP Global Marketing and Brand | Cambridge Institute for Sust…" at bounding box center [158, 120] width 279 height 124
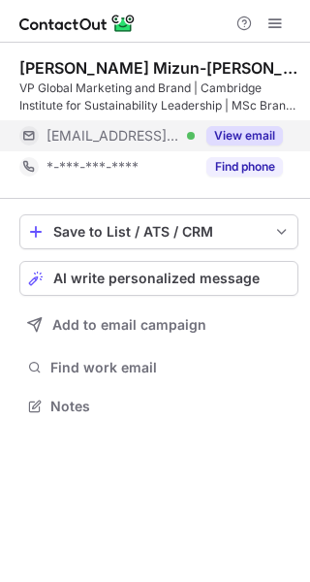
click at [253, 134] on button "View email" at bounding box center [245, 135] width 77 height 19
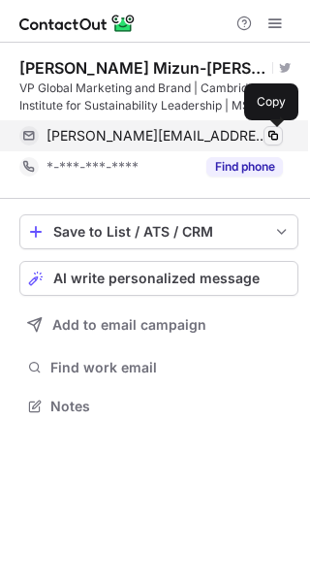
click at [276, 139] on span at bounding box center [274, 136] width 16 height 16
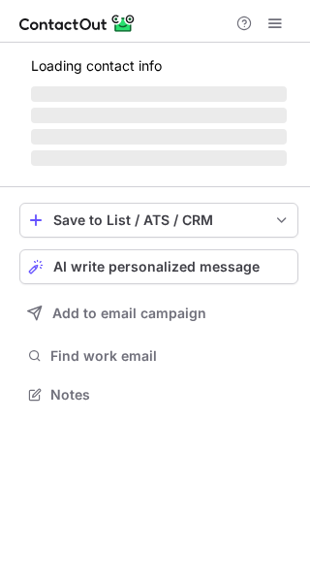
scroll to position [406, 310]
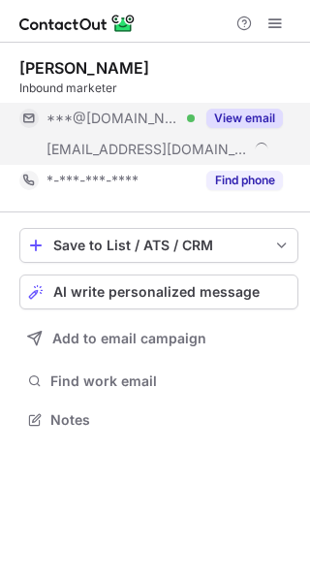
click at [231, 118] on button "View email" at bounding box center [245, 118] width 77 height 19
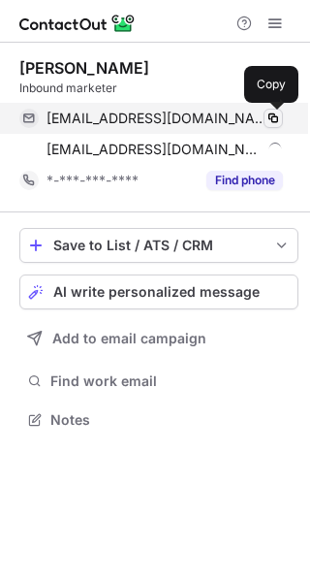
click at [273, 123] on span at bounding box center [274, 119] width 16 height 16
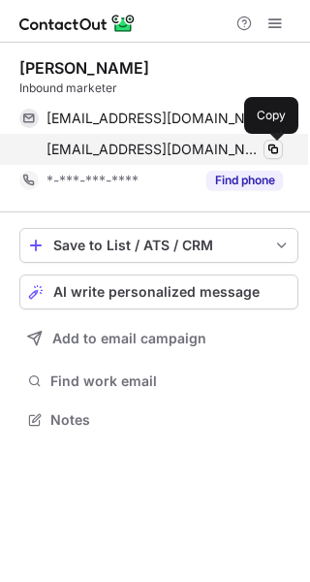
click at [273, 143] on span at bounding box center [274, 150] width 16 height 16
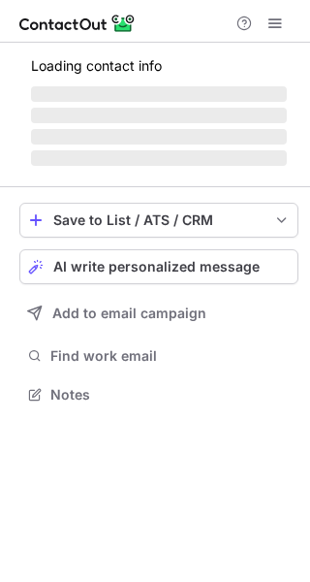
scroll to position [423, 310]
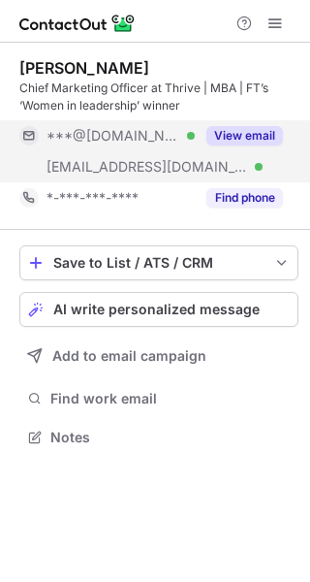
click at [232, 131] on button "View email" at bounding box center [245, 135] width 77 height 19
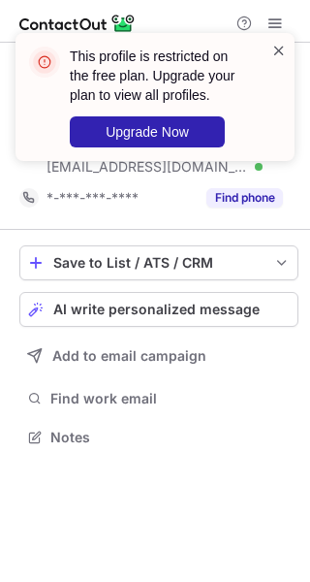
click at [273, 49] on span at bounding box center [280, 50] width 16 height 19
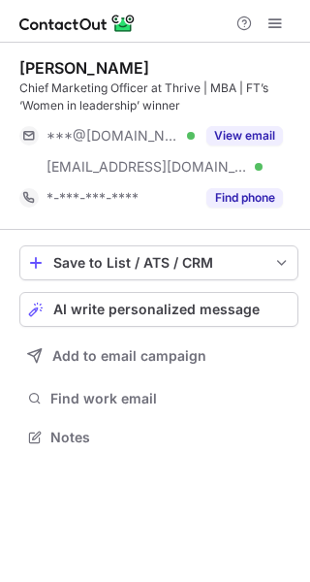
click at [273, 29] on div "This profile is restricted on the free plan. Upgrade your plan to view all prof…" at bounding box center [155, 105] width 310 height 182
click at [275, 27] on span at bounding box center [276, 24] width 16 height 16
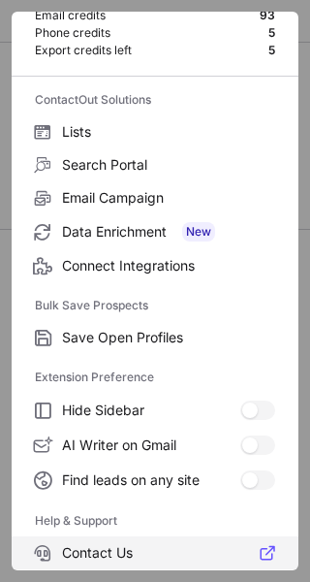
scroll to position [225, 0]
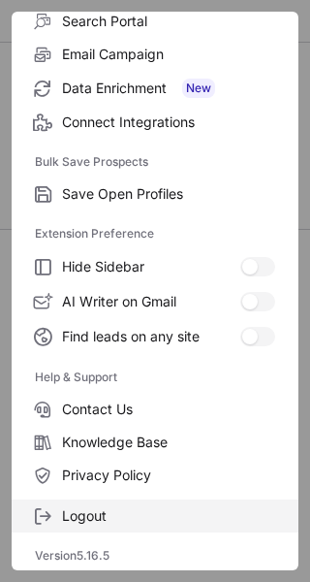
click at [135, 512] on span "Logout" at bounding box center [168, 515] width 213 height 17
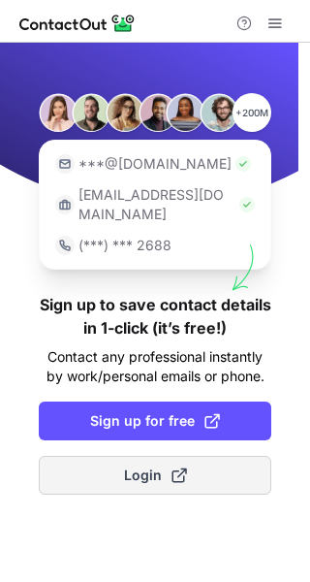
click at [172, 468] on span at bounding box center [180, 476] width 16 height 16
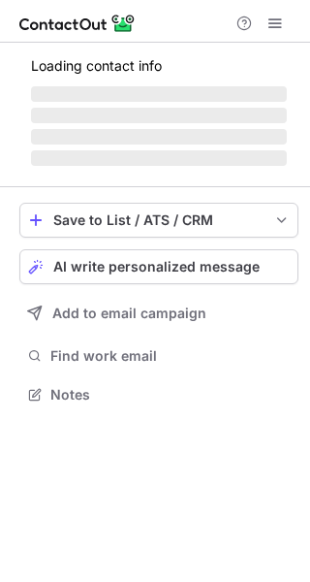
scroll to position [423, 310]
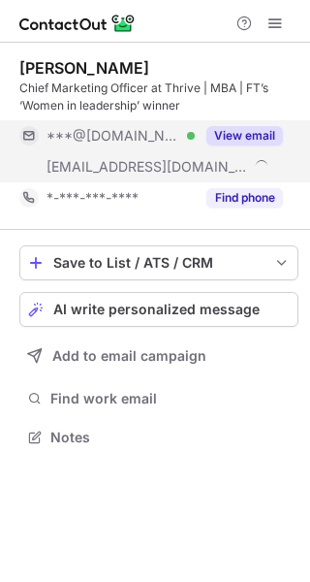
click at [242, 126] on button "View email" at bounding box center [245, 135] width 77 height 19
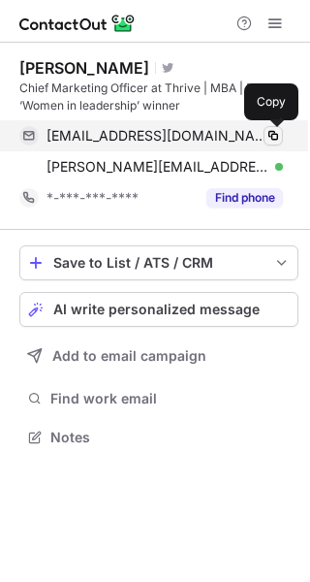
click at [272, 141] on span at bounding box center [274, 136] width 16 height 16
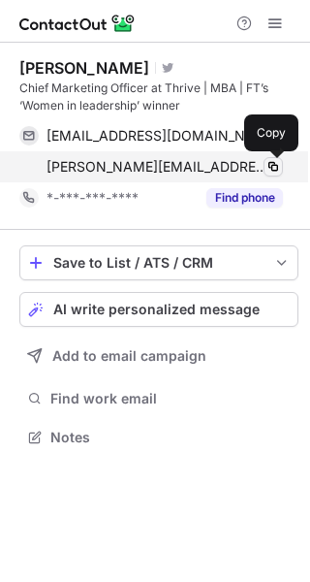
click at [273, 170] on span at bounding box center [274, 167] width 16 height 16
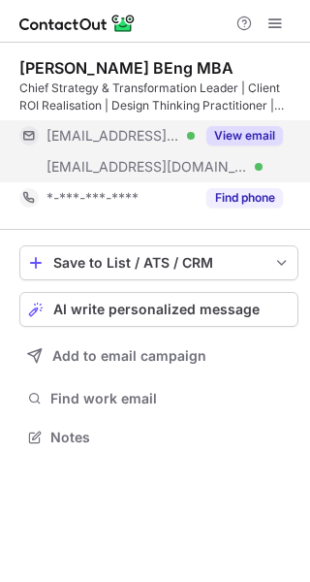
scroll to position [423, 310]
click at [222, 127] on button "View email" at bounding box center [245, 135] width 77 height 19
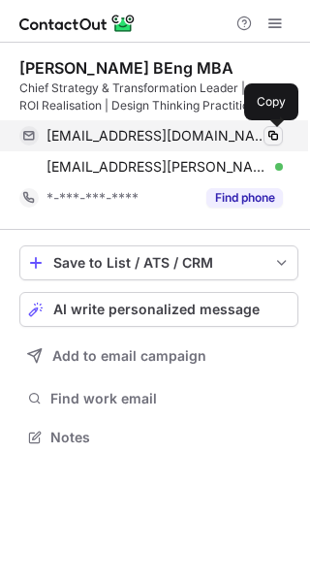
click at [267, 135] on span at bounding box center [274, 136] width 16 height 16
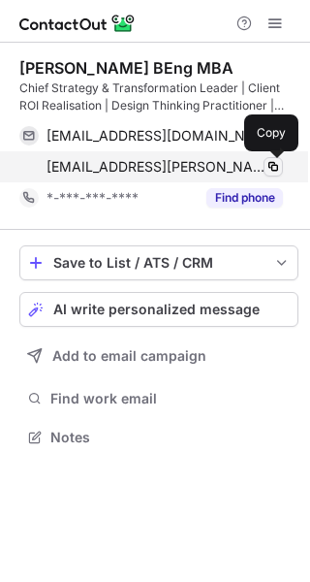
click at [275, 167] on span at bounding box center [274, 167] width 16 height 16
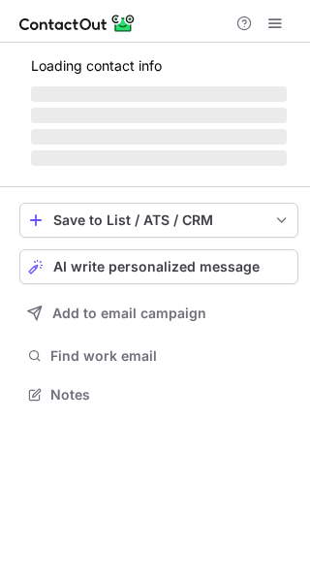
scroll to position [423, 310]
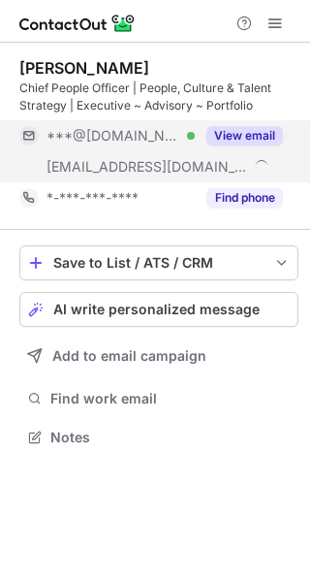
click at [251, 130] on button "View email" at bounding box center [245, 135] width 77 height 19
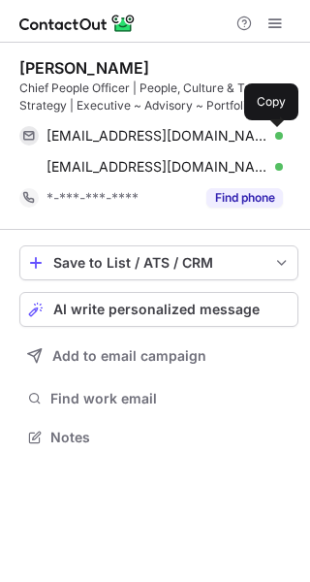
click at [269, 140] on span at bounding box center [274, 136] width 16 height 16
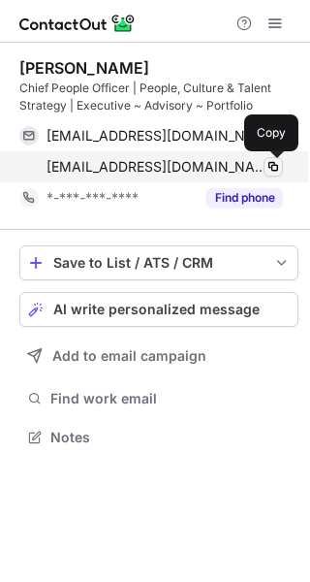
click at [276, 169] on span at bounding box center [274, 167] width 16 height 16
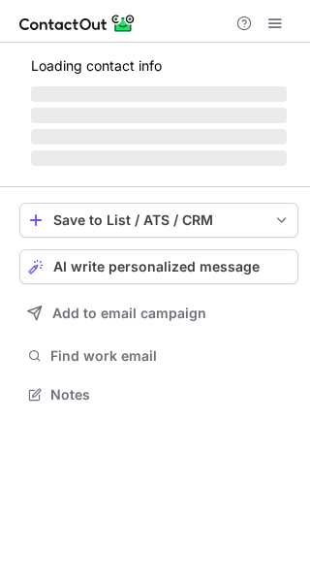
scroll to position [406, 310]
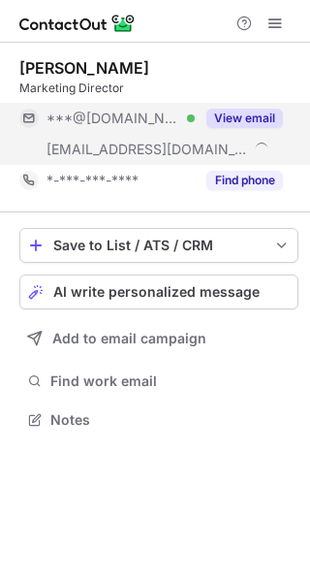
click at [245, 118] on button "View email" at bounding box center [245, 118] width 77 height 19
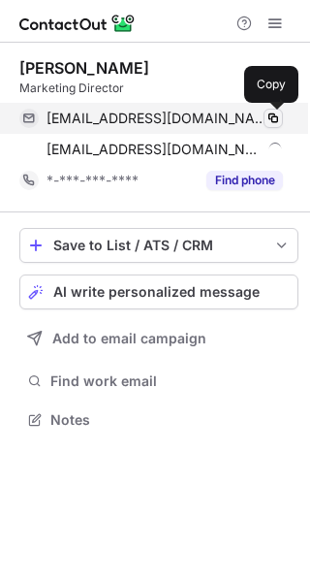
click at [280, 123] on span at bounding box center [274, 119] width 16 height 16
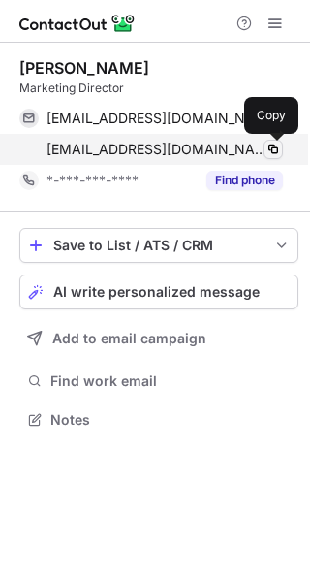
click at [278, 157] on button at bounding box center [273, 149] width 19 height 19
click at [277, 150] on span at bounding box center [274, 150] width 16 height 16
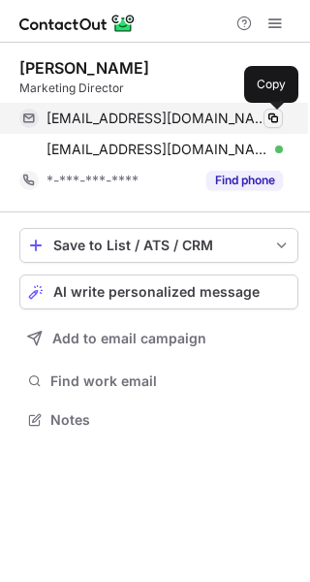
click at [269, 119] on span at bounding box center [274, 119] width 16 height 16
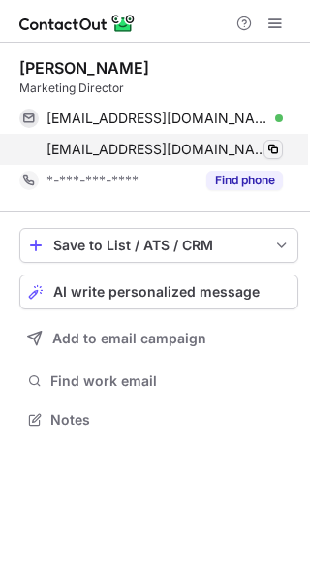
click at [272, 148] on span at bounding box center [274, 150] width 16 height 16
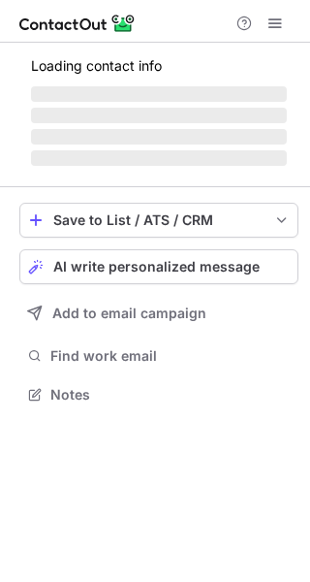
scroll to position [9, 10]
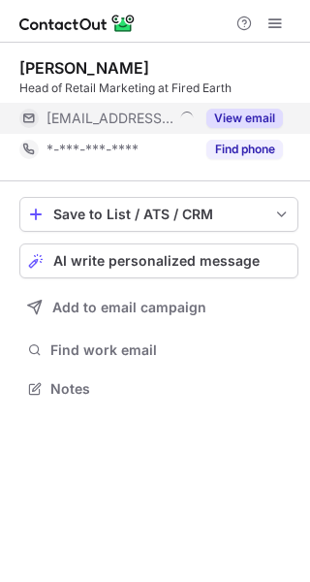
click at [236, 112] on button "View email" at bounding box center [245, 118] width 77 height 19
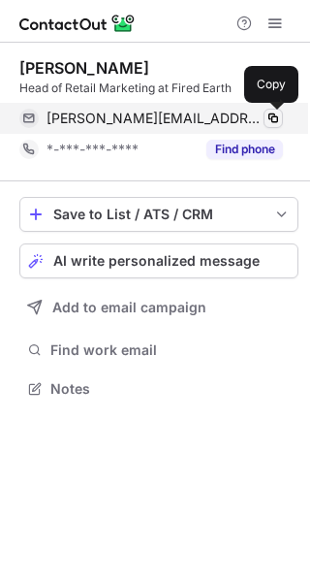
click at [273, 123] on span at bounding box center [274, 119] width 16 height 16
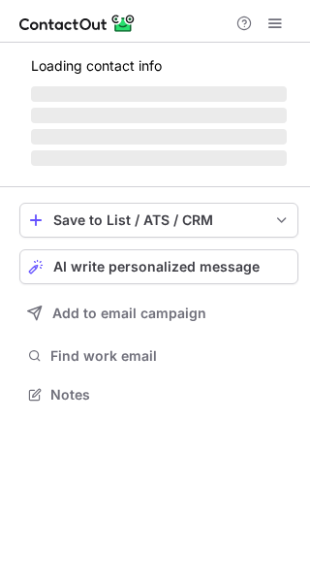
scroll to position [406, 310]
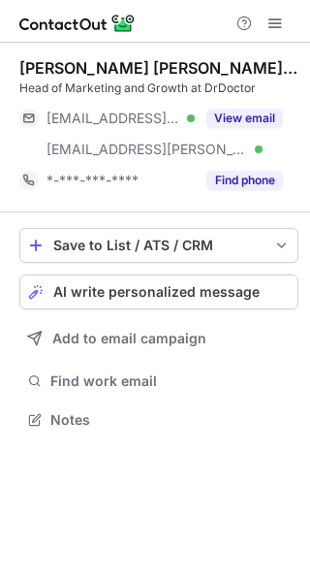
click at [245, 112] on button "View email" at bounding box center [245, 118] width 77 height 19
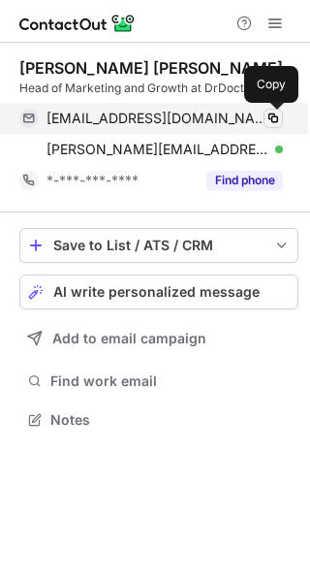
click at [267, 120] on span at bounding box center [274, 119] width 16 height 16
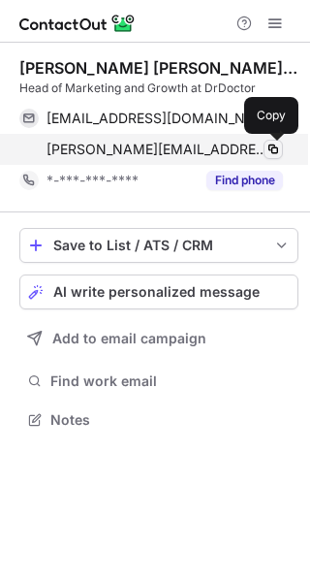
click at [276, 158] on button at bounding box center [273, 149] width 19 height 19
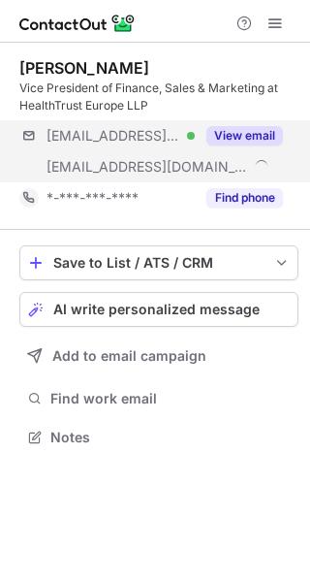
scroll to position [423, 310]
click at [259, 146] on div "View email" at bounding box center [239, 135] width 88 height 31
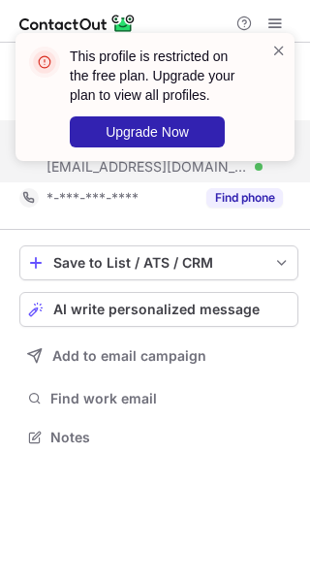
click at [287, 38] on div "This profile is restricted on the free plan. Upgrade your plan to view all prof…" at bounding box center [155, 97] width 279 height 128
click at [274, 20] on div "This profile is restricted on the free plan. Upgrade your plan to view all prof…" at bounding box center [155, 105] width 310 height 182
click at [275, 46] on span at bounding box center [280, 50] width 16 height 19
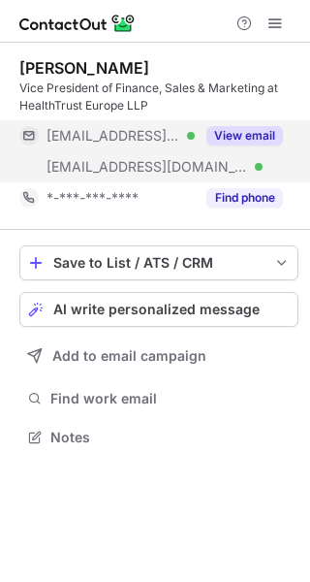
click at [270, 38] on div "This profile is restricted on the free plan. Upgrade your plan to view all prof…" at bounding box center [155, 97] width 279 height 128
click at [277, 22] on div "This profile is restricted on the free plan. Upgrade your plan to view all prof…" at bounding box center [155, 33] width 310 height 39
click at [276, 21] on span at bounding box center [276, 24] width 16 height 16
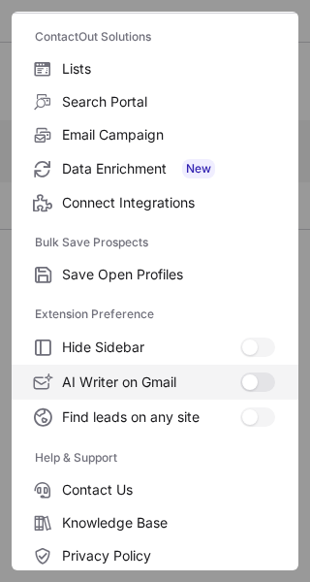
scroll to position [225, 0]
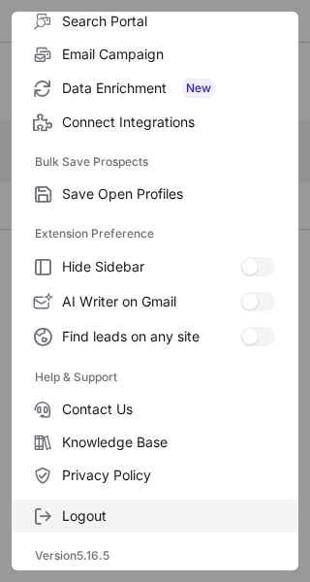
click at [91, 509] on span "Logout" at bounding box center [168, 515] width 213 height 17
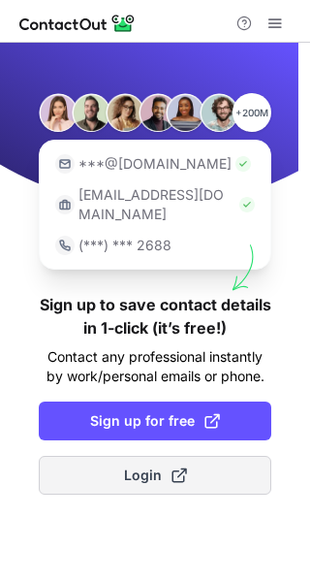
click at [152, 466] on span "Login" at bounding box center [155, 475] width 63 height 19
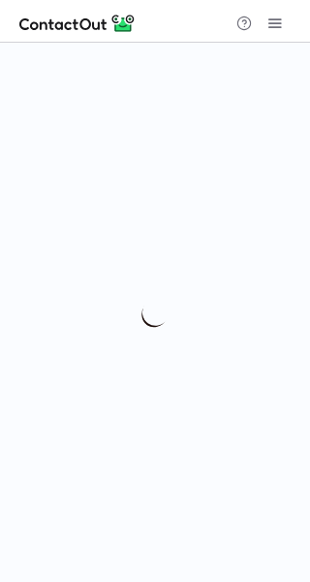
click at [279, 31] on span at bounding box center [276, 24] width 16 height 16
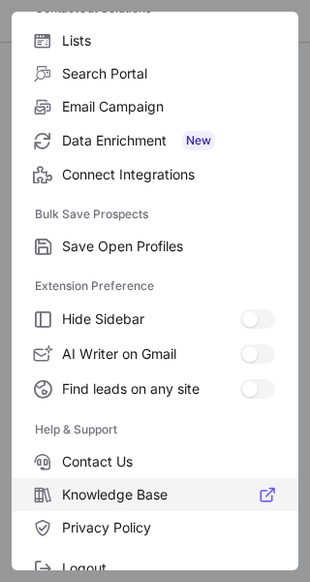
scroll to position [225, 0]
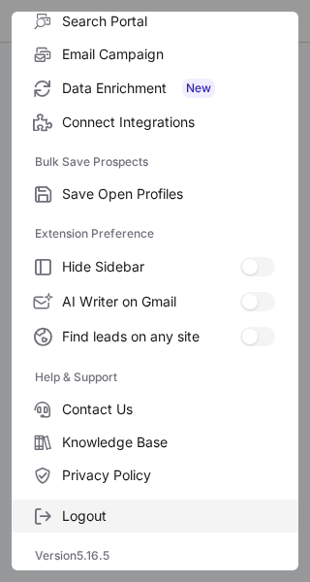
click at [81, 511] on span "Logout" at bounding box center [168, 515] width 213 height 17
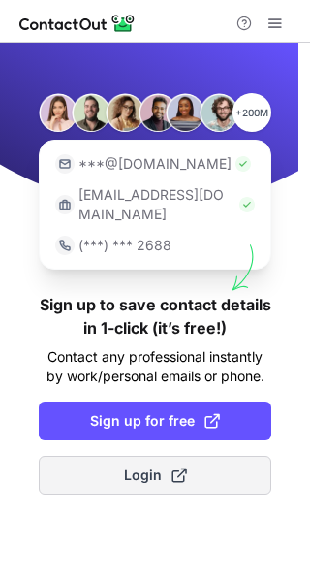
click at [141, 466] on span "Login" at bounding box center [155, 475] width 63 height 19
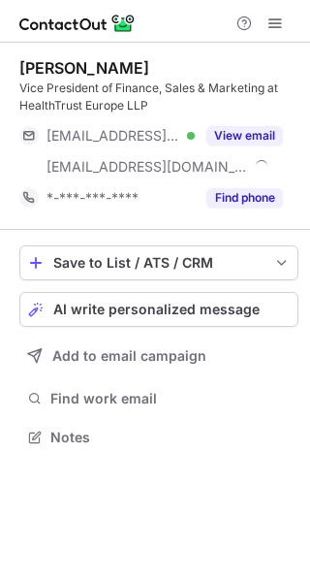
scroll to position [423, 310]
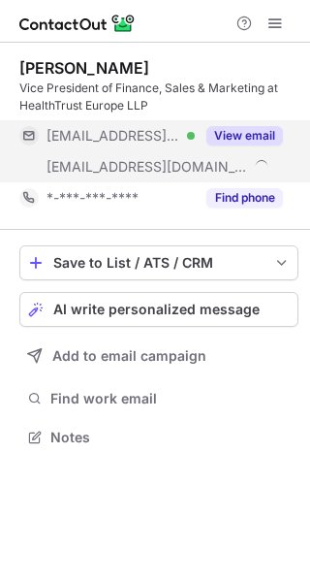
click at [261, 130] on button "View email" at bounding box center [245, 135] width 77 height 19
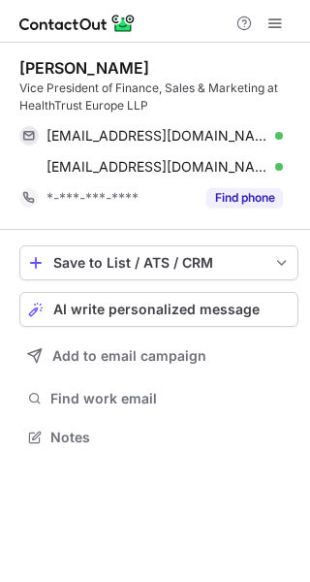
click at [283, 139] on div "info@splay.co.uk Verified Copy vik.jain@healthtrusteurope.com Verified Copy" at bounding box center [158, 151] width 279 height 62
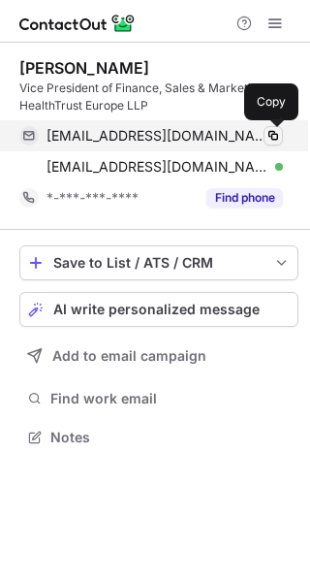
click at [277, 136] on span at bounding box center [274, 136] width 16 height 16
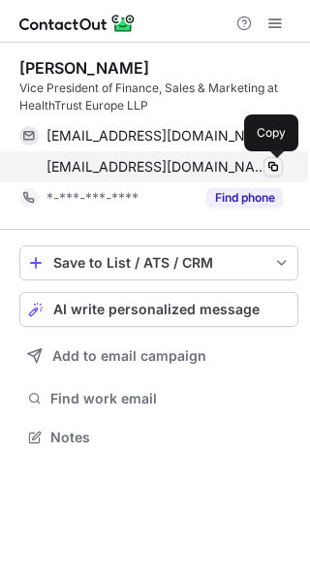
click at [279, 164] on span at bounding box center [274, 167] width 16 height 16
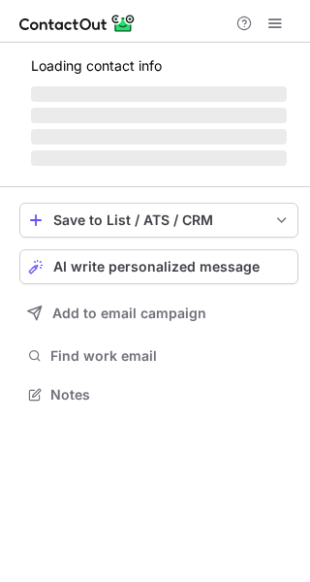
scroll to position [374, 310]
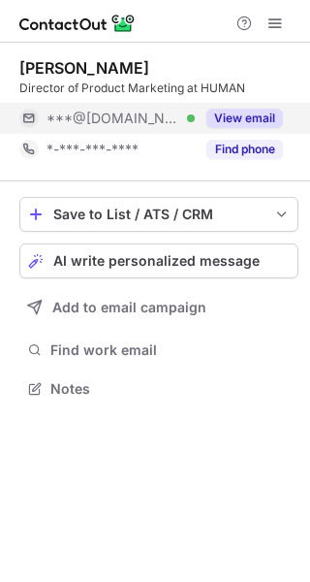
click at [242, 114] on button "View email" at bounding box center [245, 118] width 77 height 19
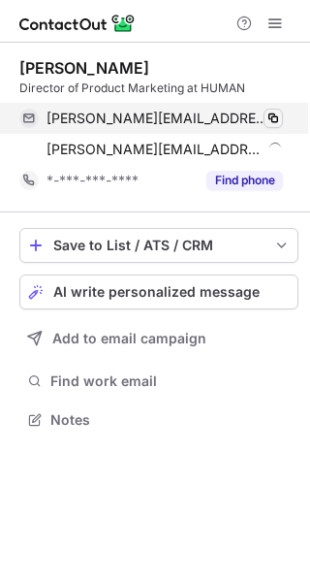
scroll to position [406, 310]
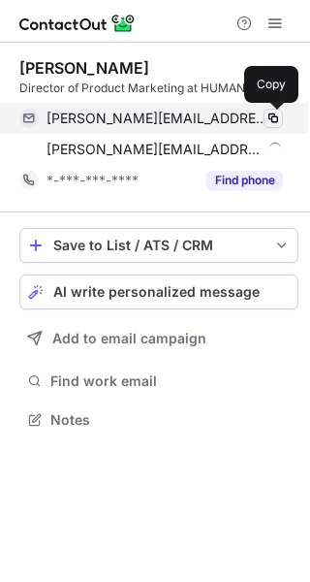
click at [273, 122] on span at bounding box center [274, 119] width 16 height 16
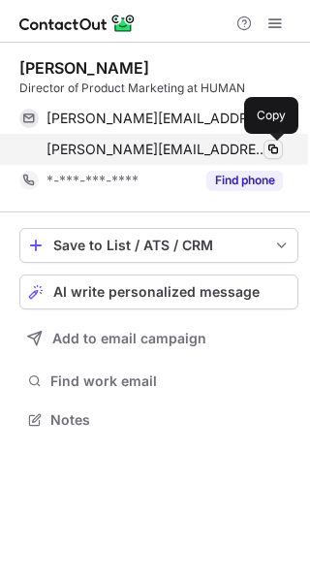
click at [276, 155] on span at bounding box center [274, 150] width 16 height 16
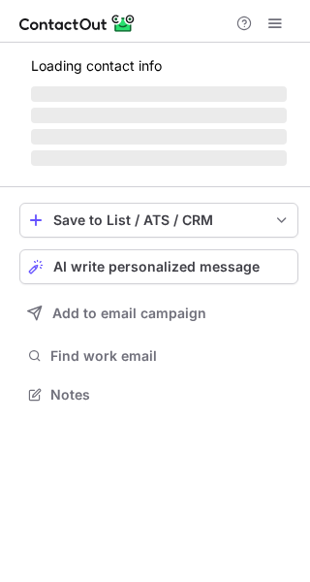
scroll to position [423, 310]
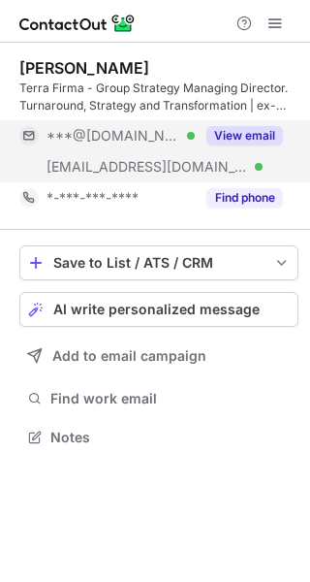
click at [248, 131] on button "View email" at bounding box center [245, 135] width 77 height 19
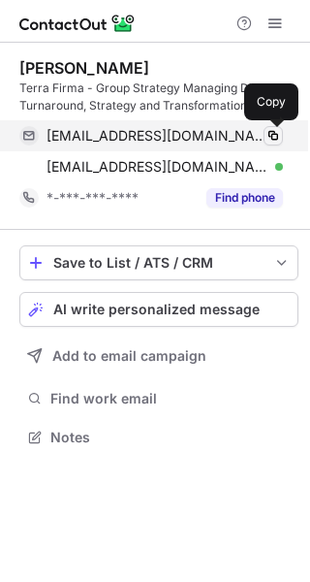
click at [280, 133] on span at bounding box center [274, 136] width 16 height 16
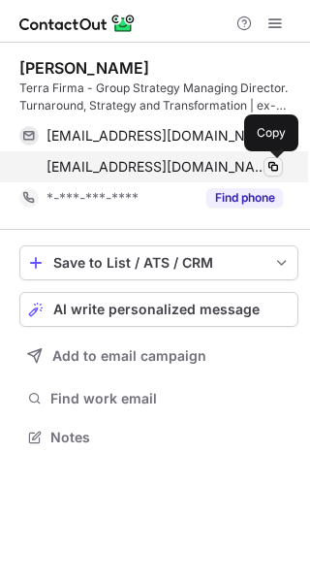
click at [278, 158] on button at bounding box center [273, 166] width 19 height 19
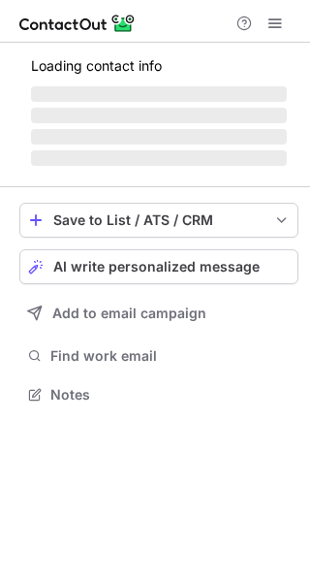
scroll to position [406, 310]
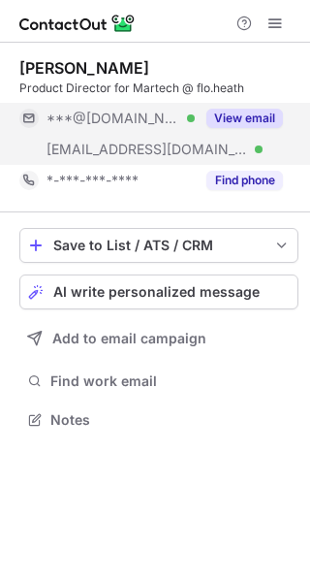
click at [230, 119] on button "View email" at bounding box center [245, 118] width 77 height 19
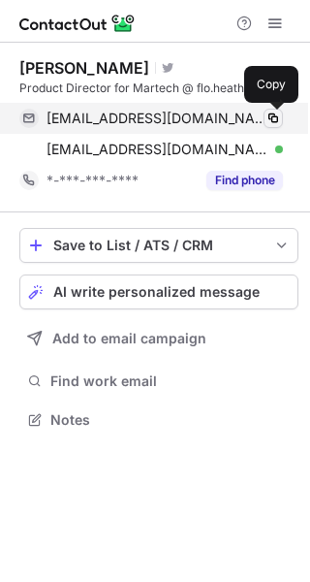
click at [277, 118] on span at bounding box center [274, 119] width 16 height 16
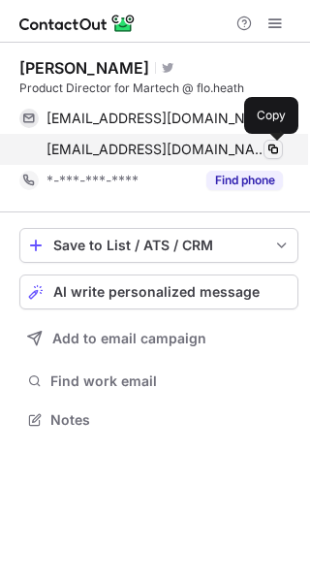
click at [277, 146] on span at bounding box center [274, 150] width 16 height 16
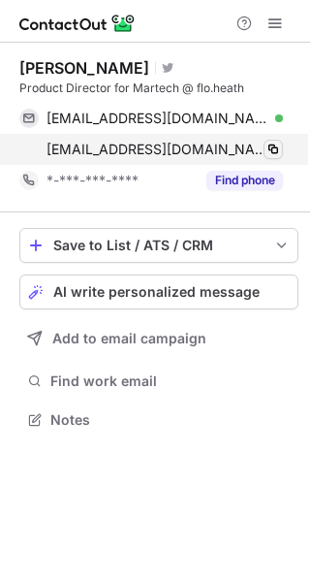
scroll to position [406, 310]
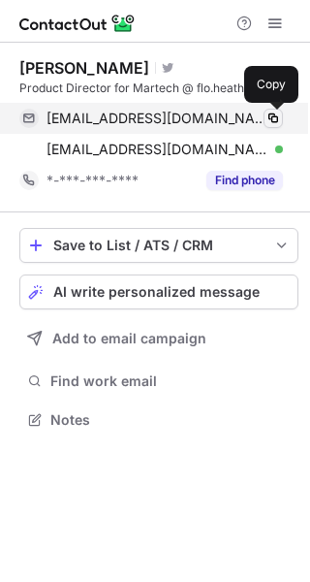
click at [276, 124] on span at bounding box center [274, 119] width 16 height 16
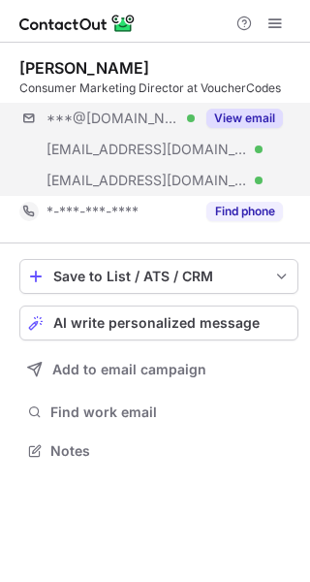
scroll to position [437, 310]
click at [240, 119] on button "View email" at bounding box center [245, 118] width 77 height 19
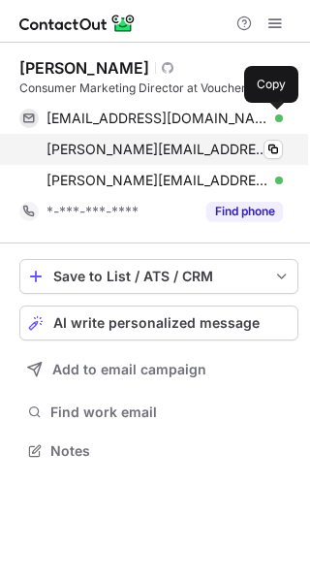
drag, startPoint x: 276, startPoint y: 121, endPoint x: 280, endPoint y: 133, distance: 12.3
click at [280, 127] on div "lottiesheppard1@gmail.com Verified Copy" at bounding box center [151, 118] width 264 height 31
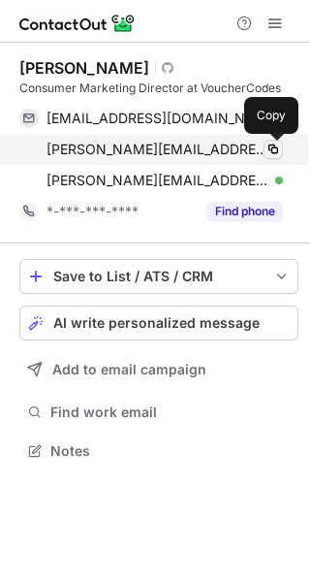
click at [281, 146] on button at bounding box center [273, 149] width 19 height 19
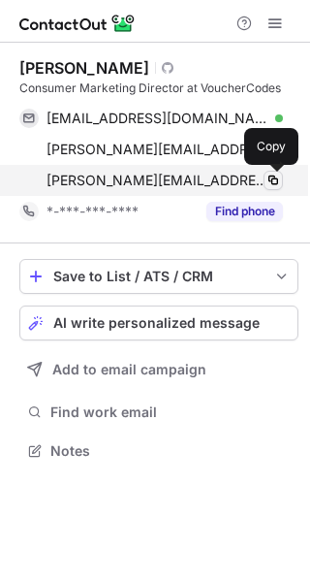
click at [268, 185] on span at bounding box center [274, 181] width 16 height 16
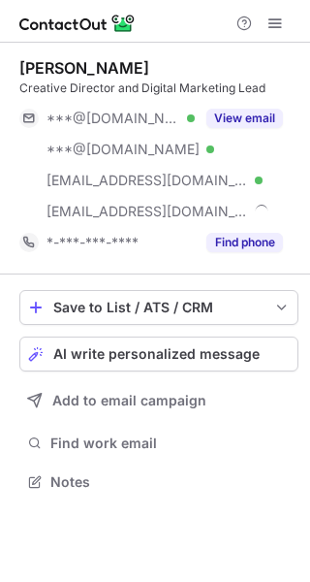
scroll to position [468, 310]
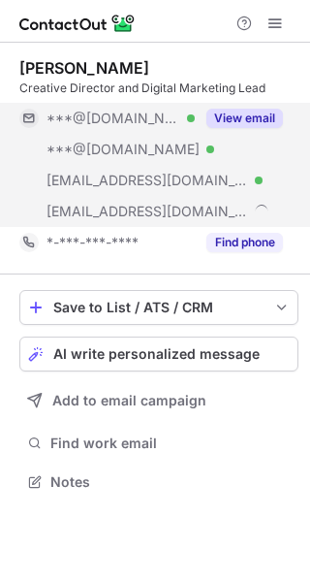
click at [245, 118] on button "View email" at bounding box center [245, 118] width 77 height 19
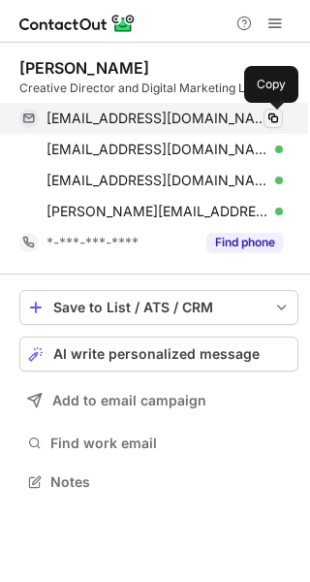
click at [273, 122] on span at bounding box center [274, 119] width 16 height 16
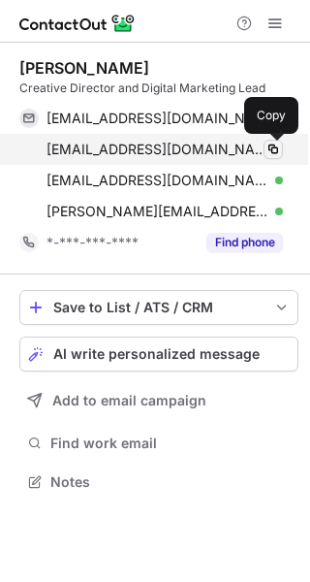
click at [273, 149] on span at bounding box center [274, 150] width 16 height 16
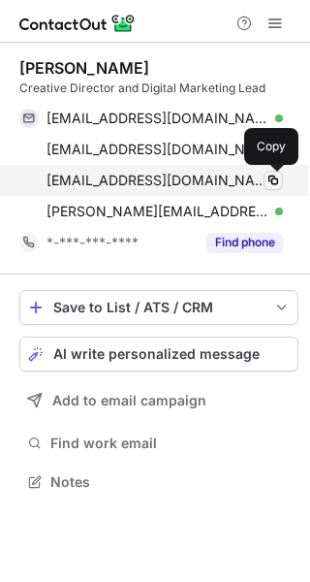
click at [269, 179] on span at bounding box center [274, 181] width 16 height 16
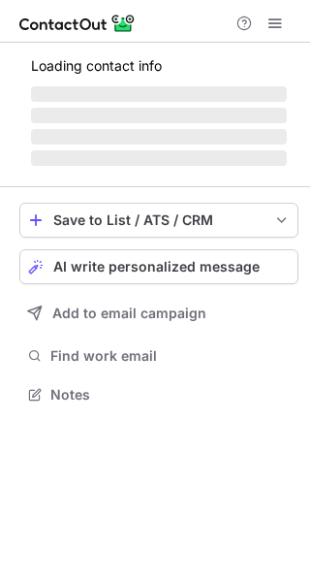
scroll to position [9, 10]
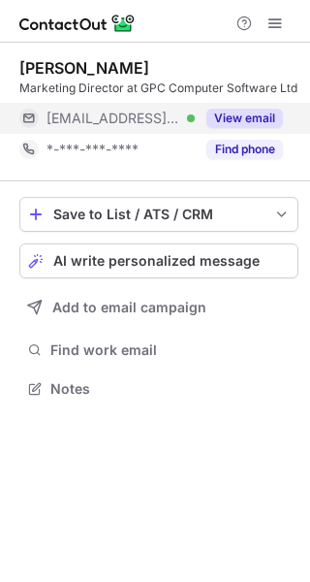
click at [249, 109] on button "View email" at bounding box center [245, 118] width 77 height 19
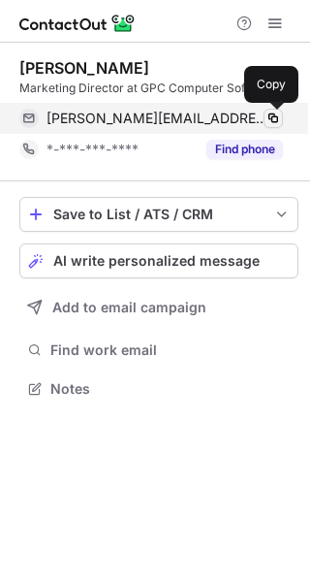
click at [280, 119] on span at bounding box center [274, 119] width 16 height 16
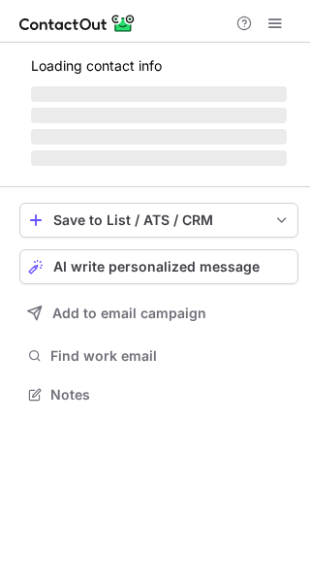
scroll to position [423, 310]
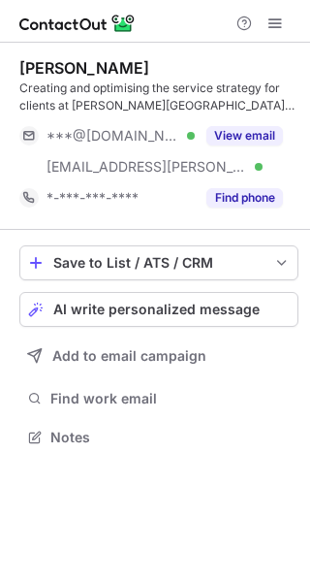
click at [244, 119] on div "Beverley Howarth Creating and optimising the service strategy for clients at Ar…" at bounding box center [158, 135] width 279 height 155
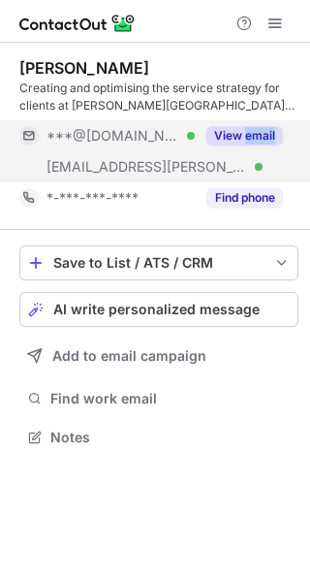
click at [244, 128] on button "View email" at bounding box center [245, 135] width 77 height 19
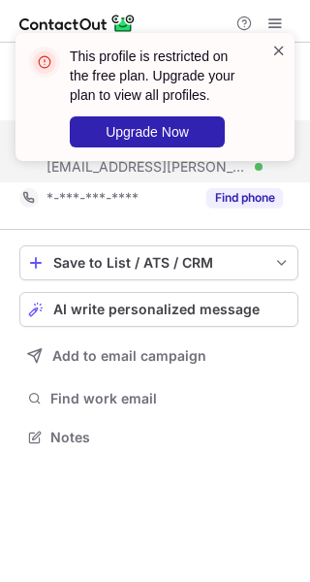
click at [284, 50] on span at bounding box center [280, 50] width 16 height 19
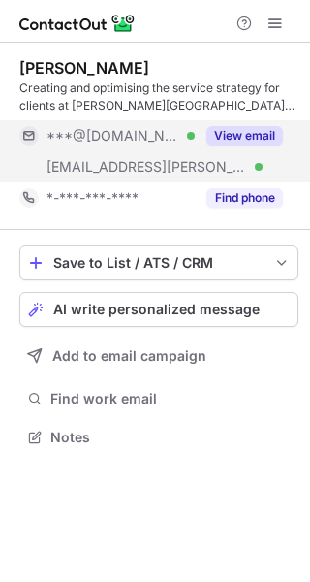
click at [275, 36] on div "This profile is restricted on the free plan. Upgrade your plan to view all prof…" at bounding box center [155, 97] width 279 height 128
click at [273, 20] on span at bounding box center [276, 24] width 16 height 16
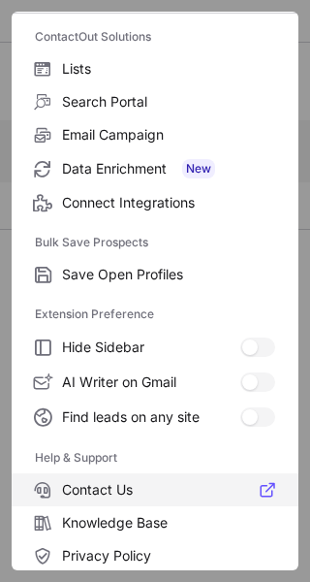
scroll to position [225, 0]
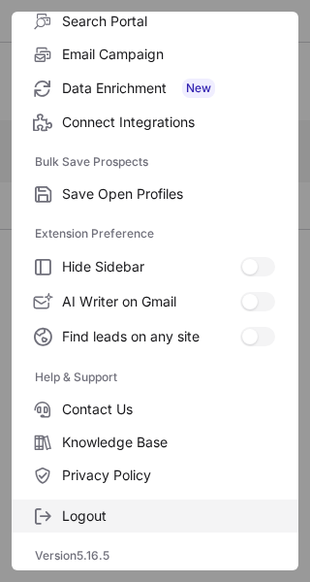
click at [99, 511] on span "Logout" at bounding box center [168, 515] width 213 height 17
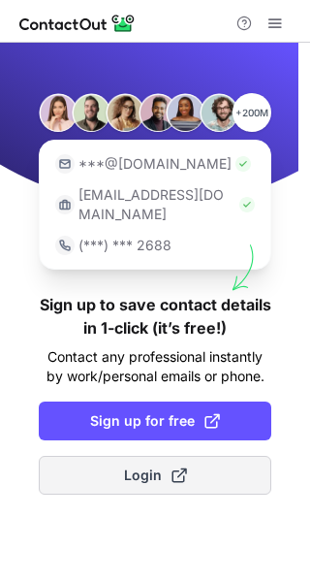
click at [153, 466] on span "Login" at bounding box center [155, 475] width 63 height 19
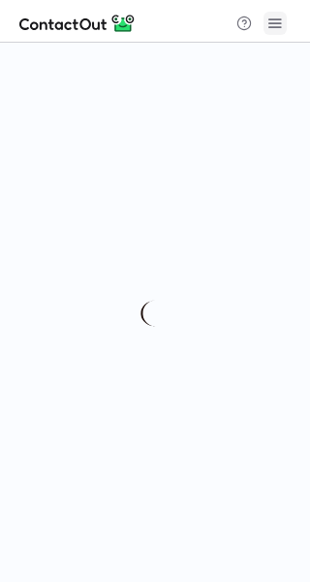
click at [276, 25] on span at bounding box center [276, 24] width 16 height 16
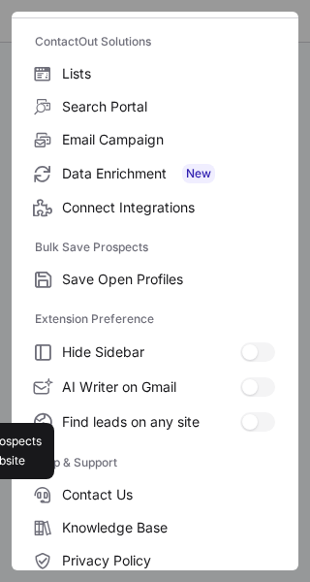
scroll to position [225, 0]
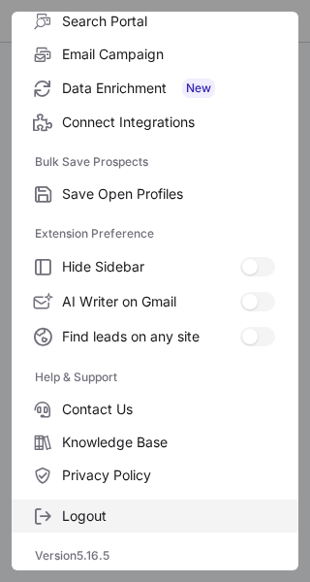
click at [81, 519] on span "Logout" at bounding box center [168, 515] width 213 height 17
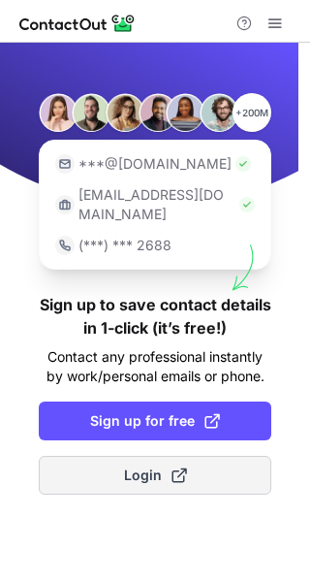
click at [166, 466] on span "Login" at bounding box center [155, 475] width 63 height 19
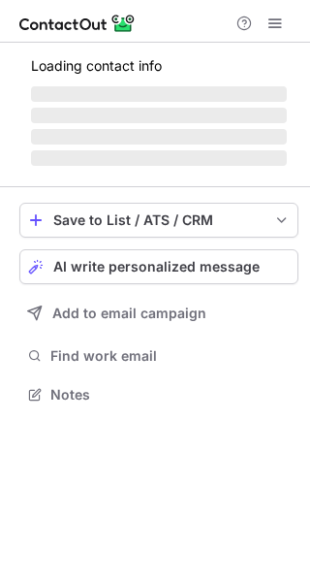
scroll to position [423, 310]
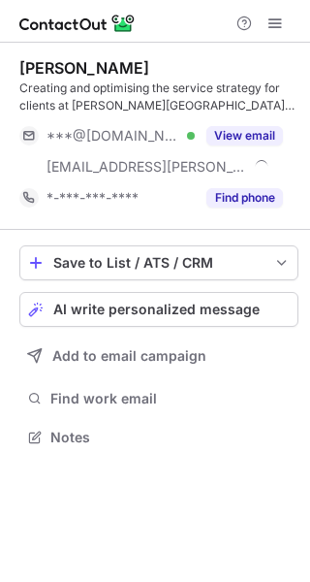
click at [244, 108] on div "Creating and optimising the service strategy for clients at [PERSON_NAME][GEOGR…" at bounding box center [158, 97] width 279 height 35
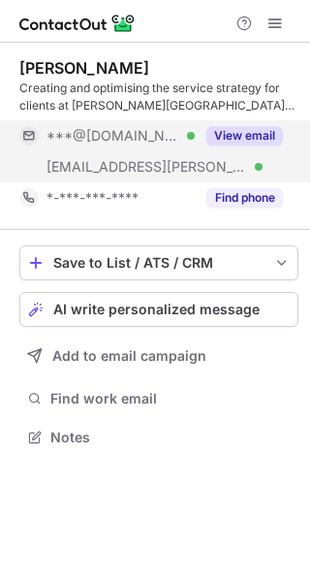
click at [253, 126] on button "View email" at bounding box center [245, 135] width 77 height 19
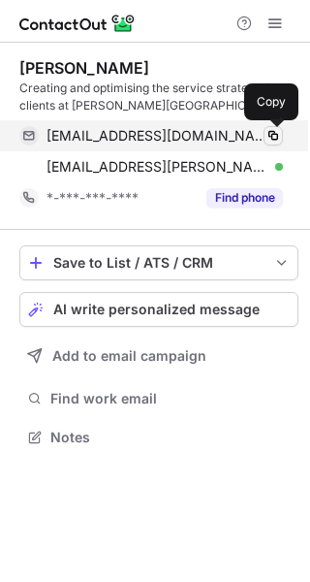
click at [273, 137] on span at bounding box center [274, 136] width 16 height 16
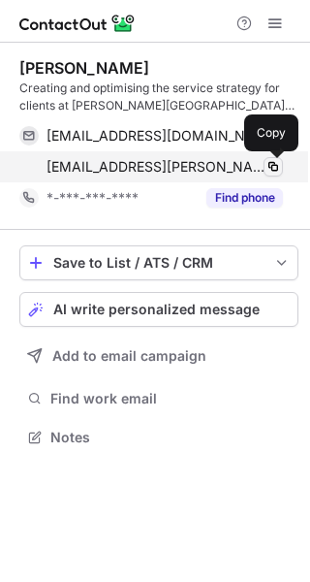
click at [280, 173] on span at bounding box center [274, 167] width 16 height 16
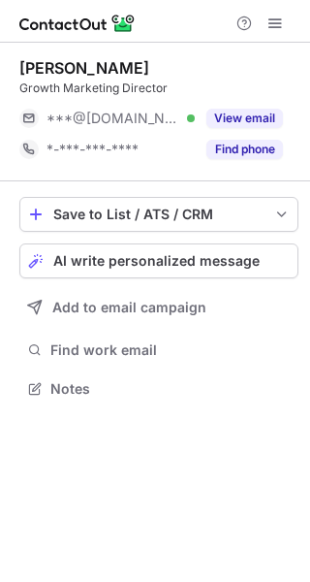
scroll to position [9, 10]
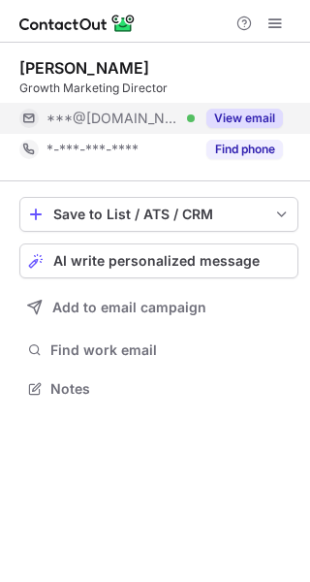
click at [242, 111] on button "View email" at bounding box center [245, 118] width 77 height 19
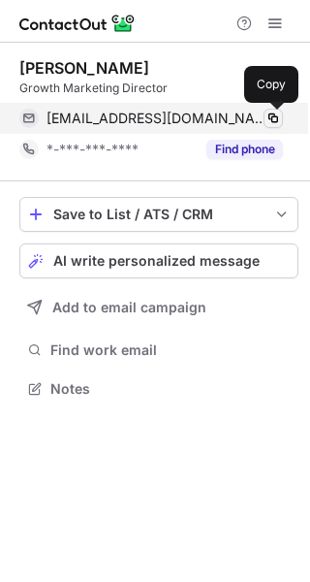
click at [270, 120] on span at bounding box center [274, 119] width 16 height 16
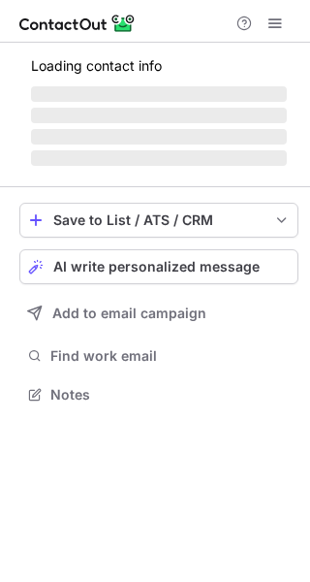
scroll to position [9, 10]
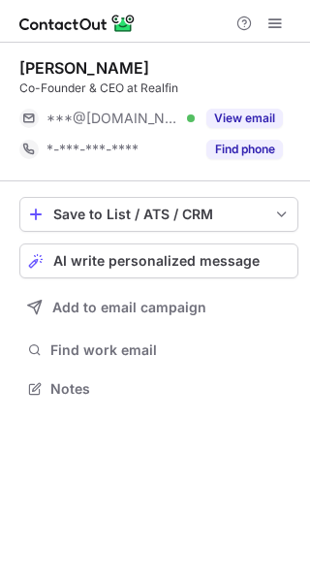
click at [244, 127] on button "View email" at bounding box center [245, 118] width 77 height 19
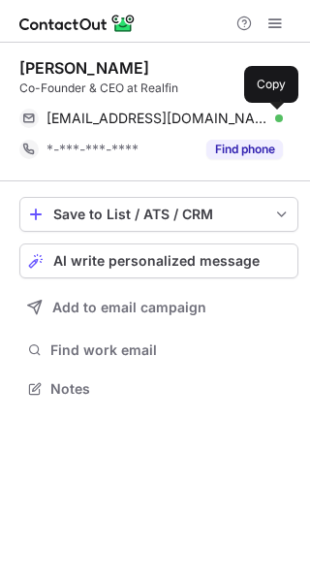
click at [273, 114] on span at bounding box center [274, 119] width 16 height 16
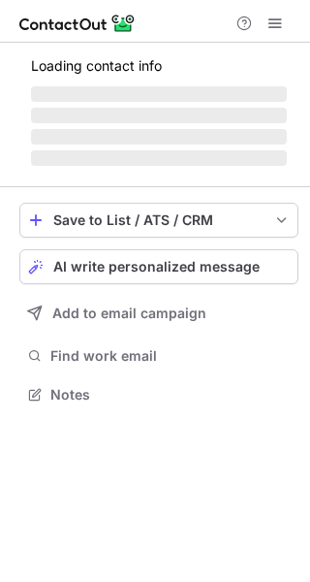
scroll to position [406, 310]
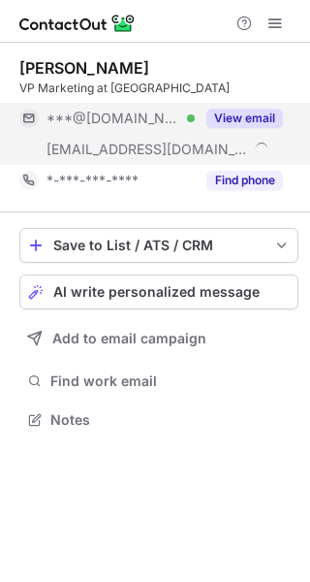
click at [241, 118] on button "View email" at bounding box center [245, 118] width 77 height 19
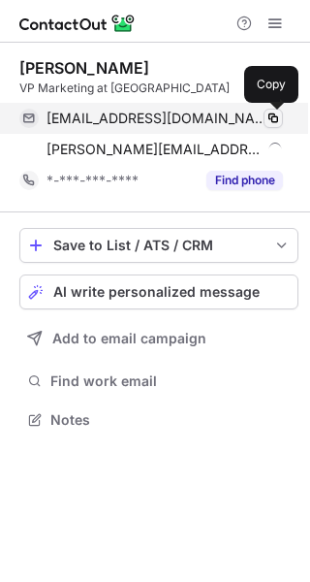
click at [272, 122] on span at bounding box center [274, 119] width 16 height 16
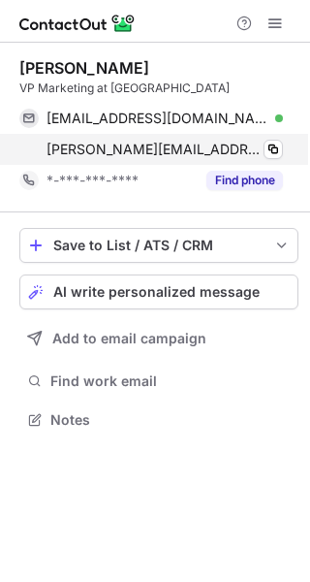
click at [273, 160] on div "steve@wasabisystems.com Copy" at bounding box center [151, 149] width 264 height 31
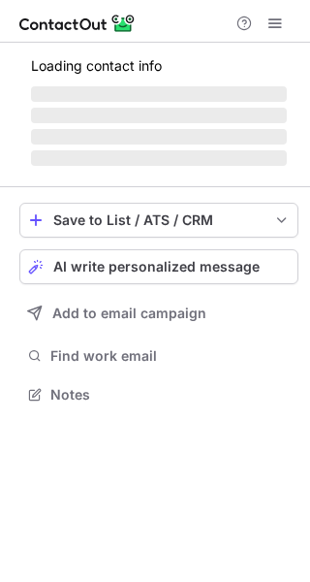
scroll to position [9, 10]
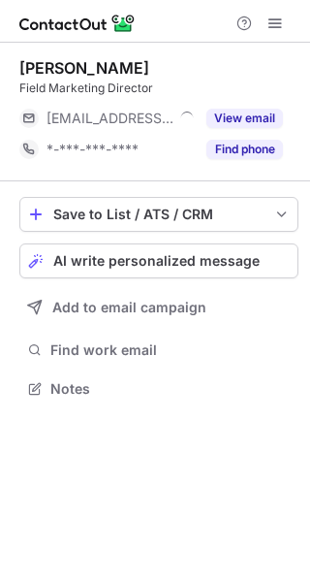
click at [236, 119] on button "View email" at bounding box center [245, 118] width 77 height 19
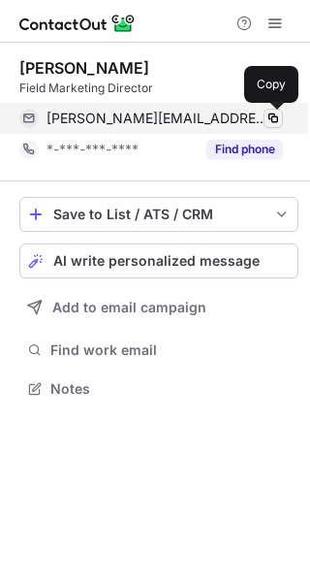
click at [269, 119] on span at bounding box center [274, 119] width 16 height 16
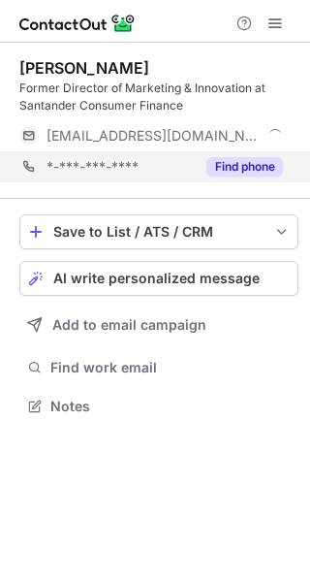
scroll to position [392, 310]
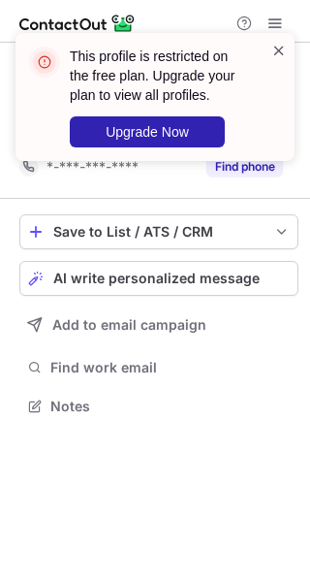
click at [278, 46] on span at bounding box center [280, 50] width 16 height 19
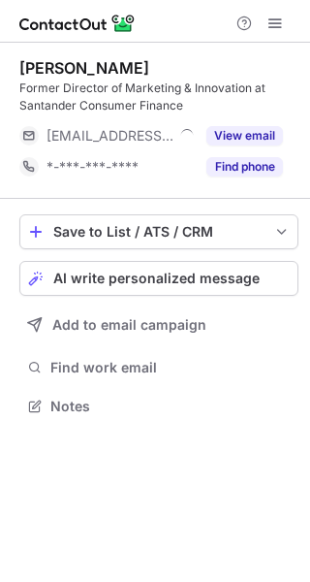
click at [276, 26] on div "This profile is restricted on the free plan. Upgrade your plan to view all prof…" at bounding box center [155, 105] width 310 height 182
click at [272, 22] on div "This profile is restricted on the free plan. Upgrade your plan to view all prof…" at bounding box center [155, 105] width 310 height 182
click at [272, 22] on span at bounding box center [276, 24] width 16 height 16
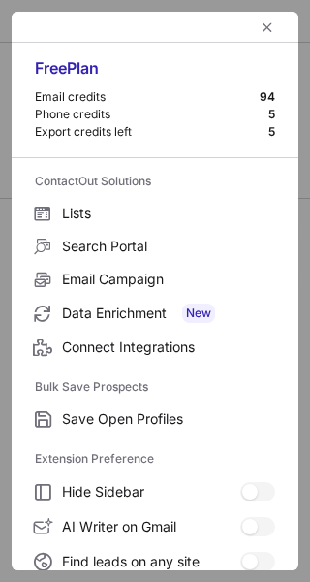
scroll to position [225, 0]
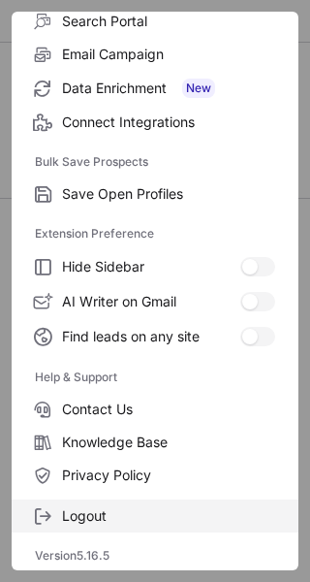
click at [110, 519] on span "Logout" at bounding box center [168, 515] width 213 height 17
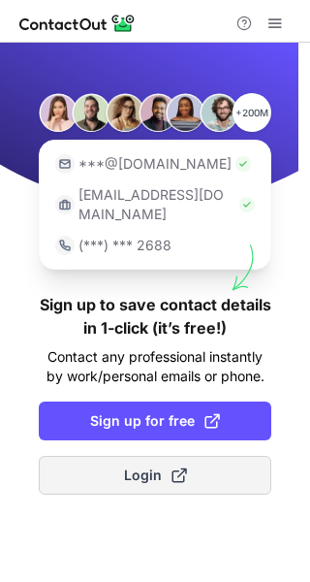
click at [122, 456] on button "Login" at bounding box center [155, 475] width 233 height 39
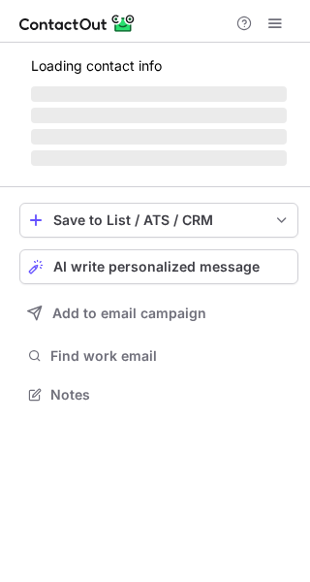
scroll to position [392, 310]
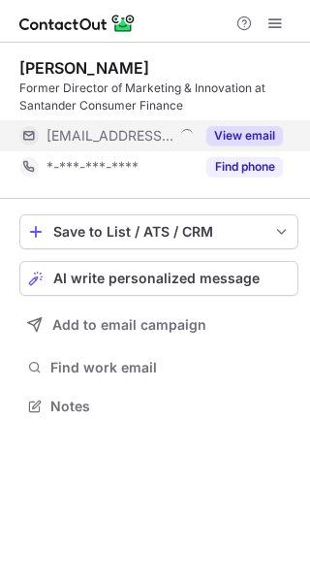
click at [257, 139] on button "View email" at bounding box center [245, 135] width 77 height 19
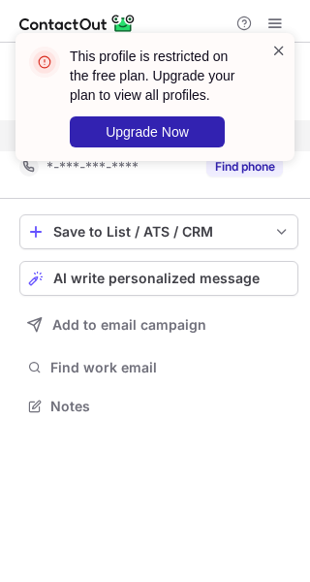
click at [284, 46] on span at bounding box center [280, 50] width 16 height 19
